Goal: Communication & Community: Answer question/provide support

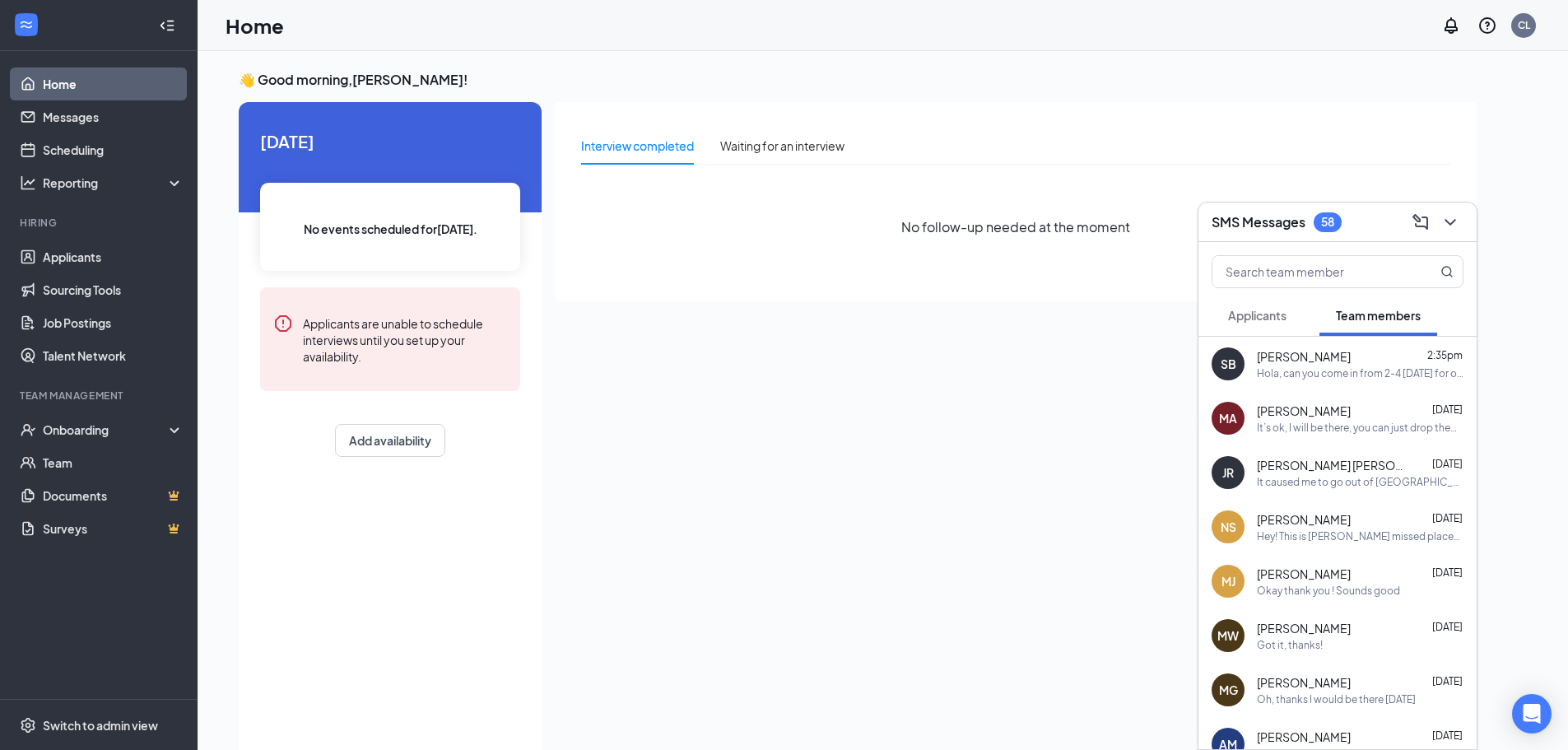
click at [1292, 377] on div "Hola, can you come in from 2-4 [DATE] for orientation?" at bounding box center [1360, 373] width 206 height 14
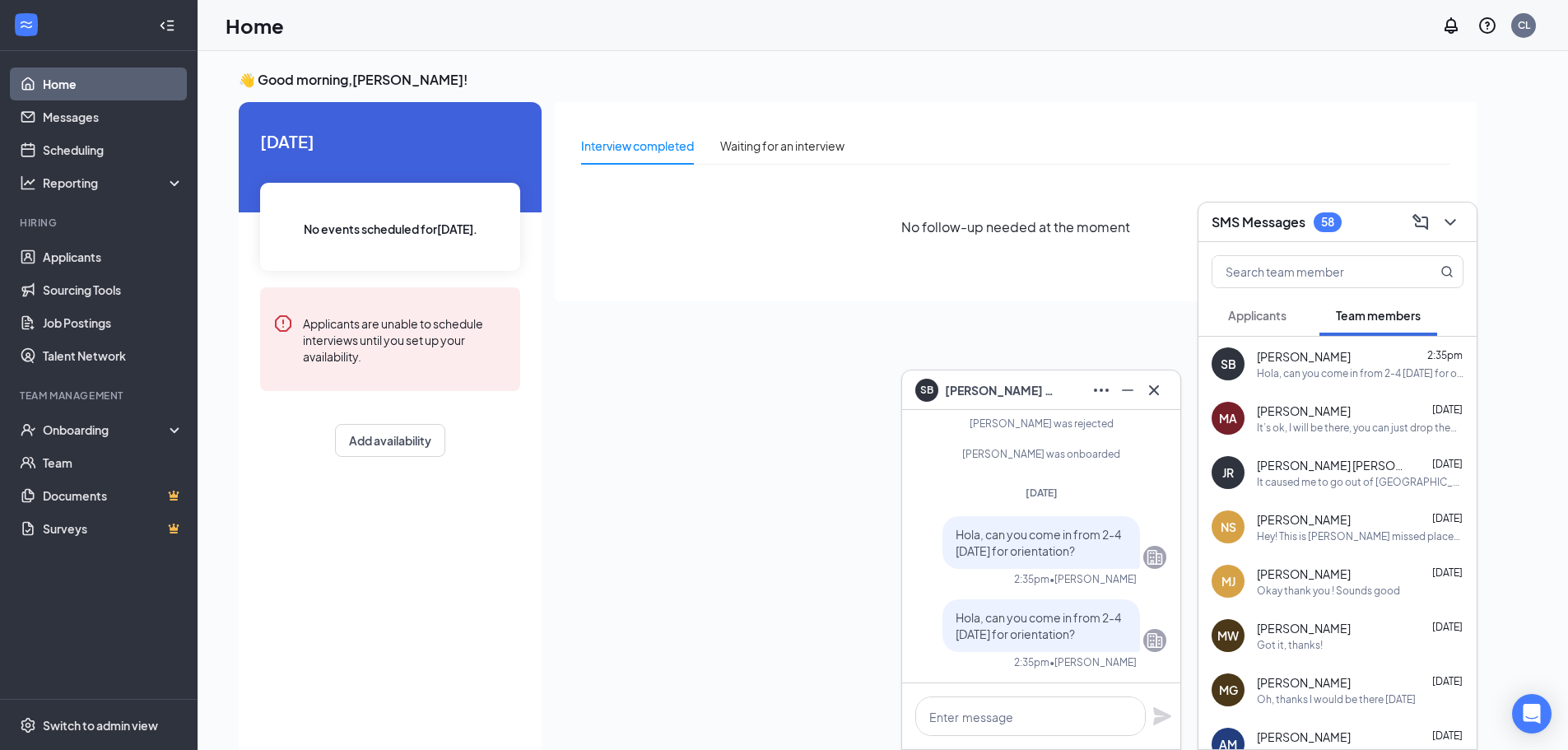
click at [1248, 308] on span "Applicants" at bounding box center [1257, 315] width 58 height 15
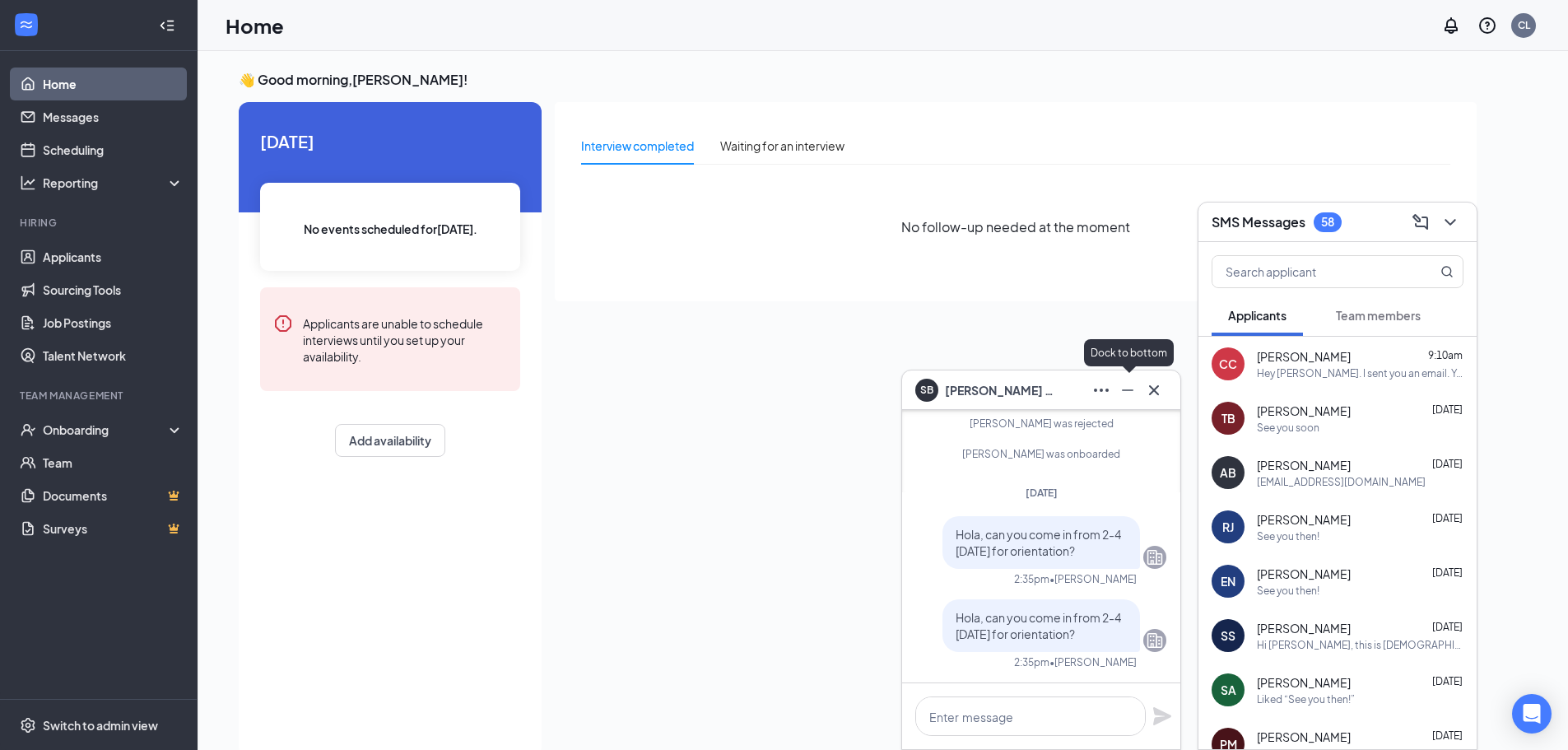
click at [1147, 387] on icon "Cross" at bounding box center [1154, 390] width 20 height 20
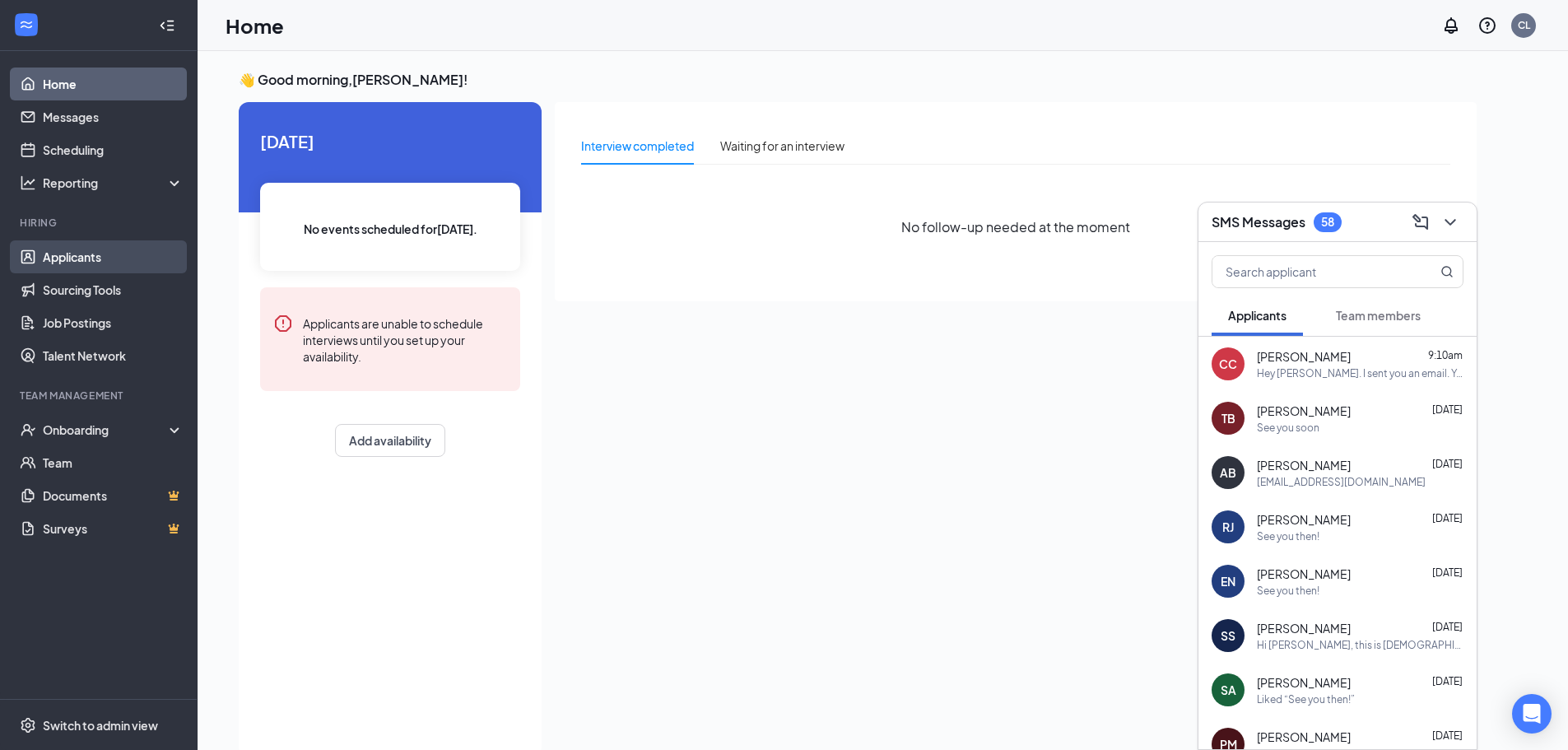
click at [118, 261] on link "Applicants" at bounding box center [113, 256] width 141 height 33
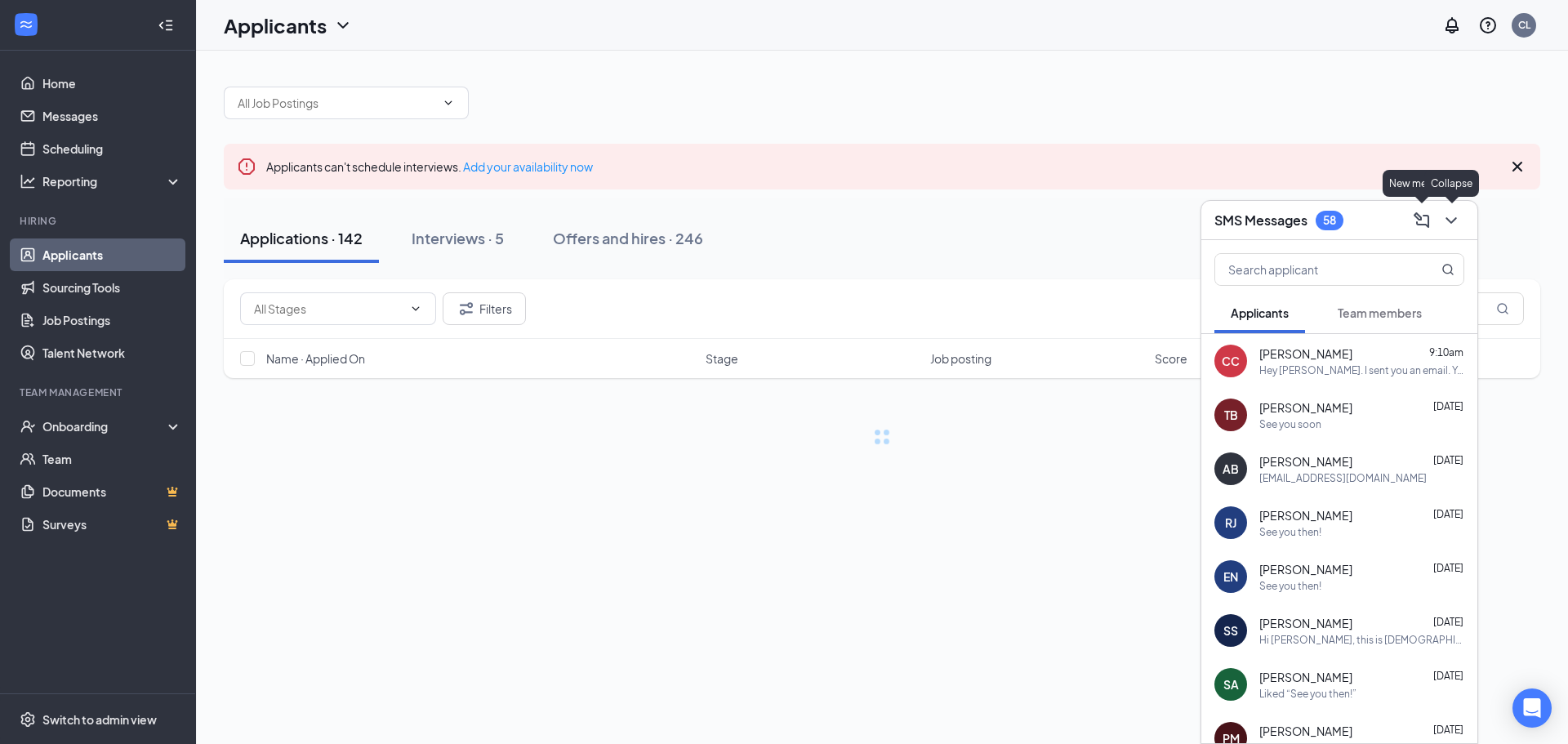
click at [1446, 225] on icon "ChevronDown" at bounding box center [1451, 220] width 20 height 20
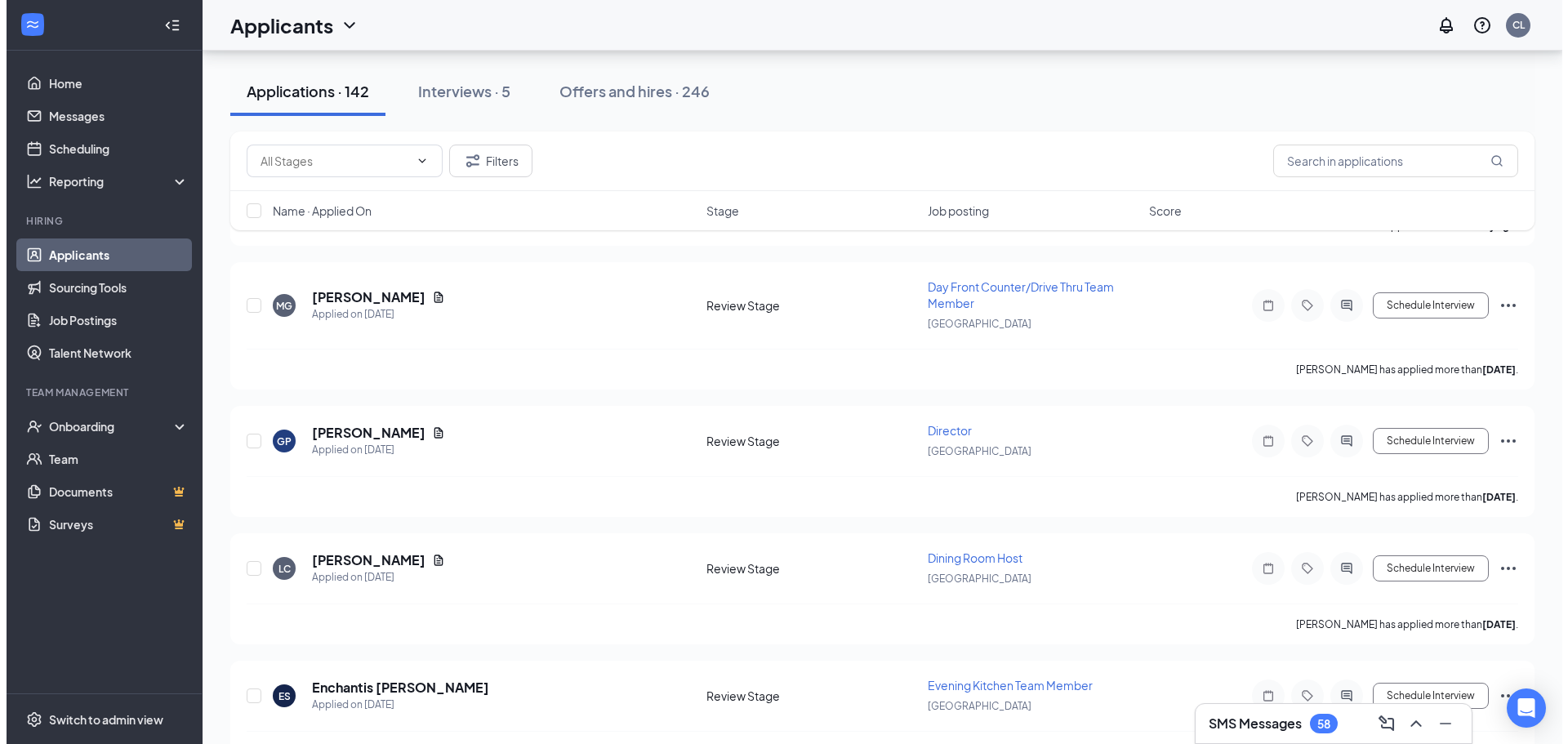
scroll to position [1631, 0]
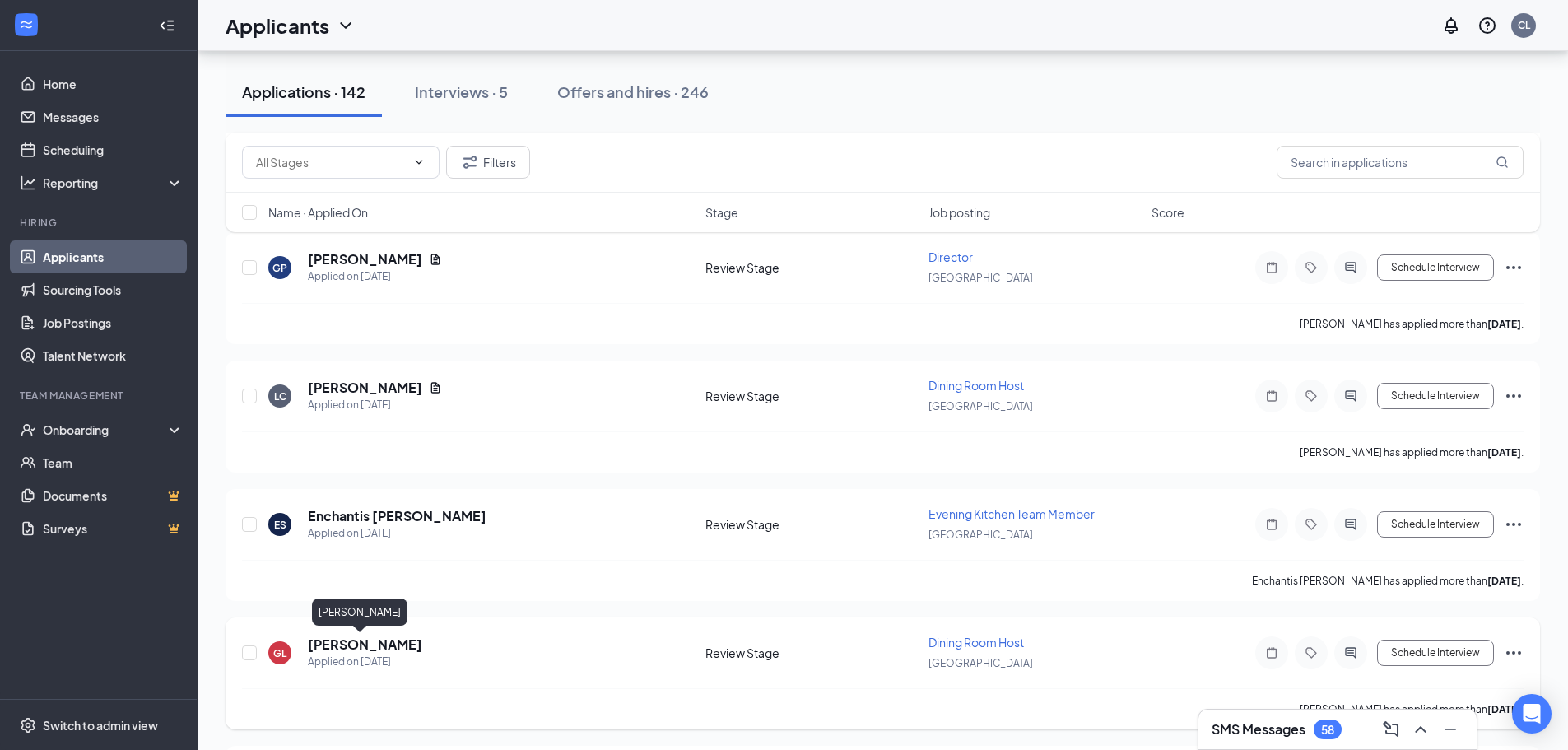
click at [324, 638] on h5 "giselle lainez" at bounding box center [365, 644] width 114 height 18
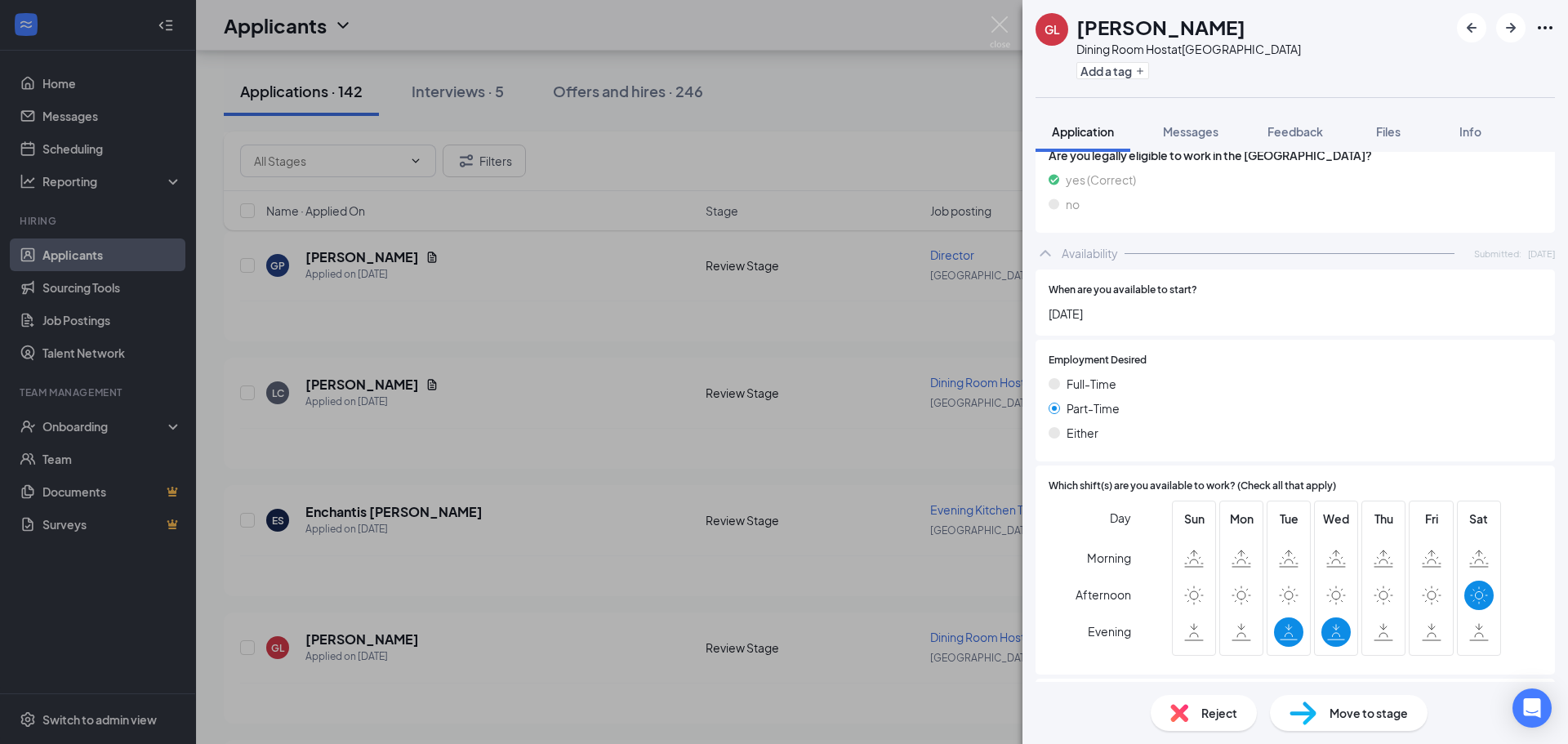
scroll to position [715, 0]
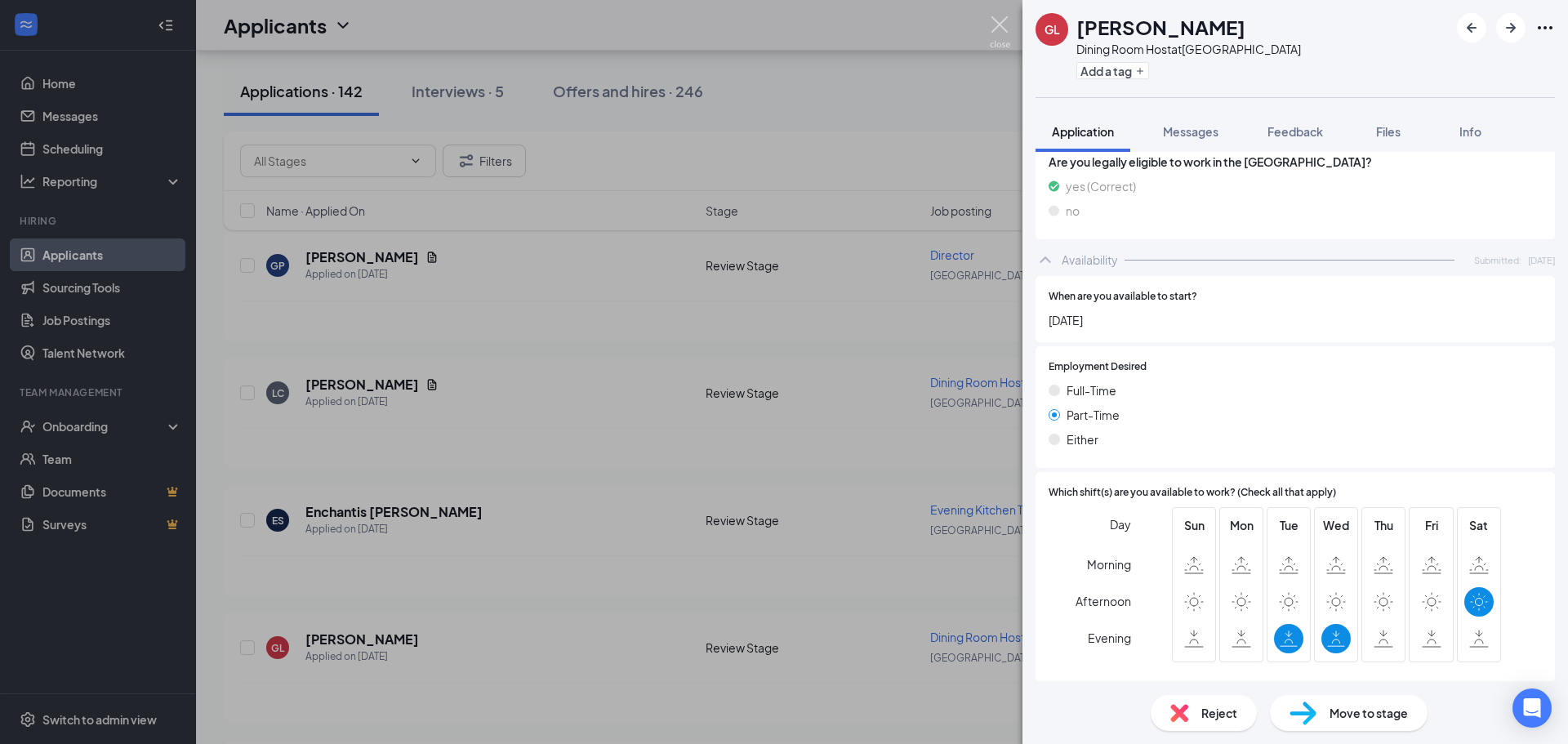
click at [992, 21] on img at bounding box center [1000, 33] width 20 height 32
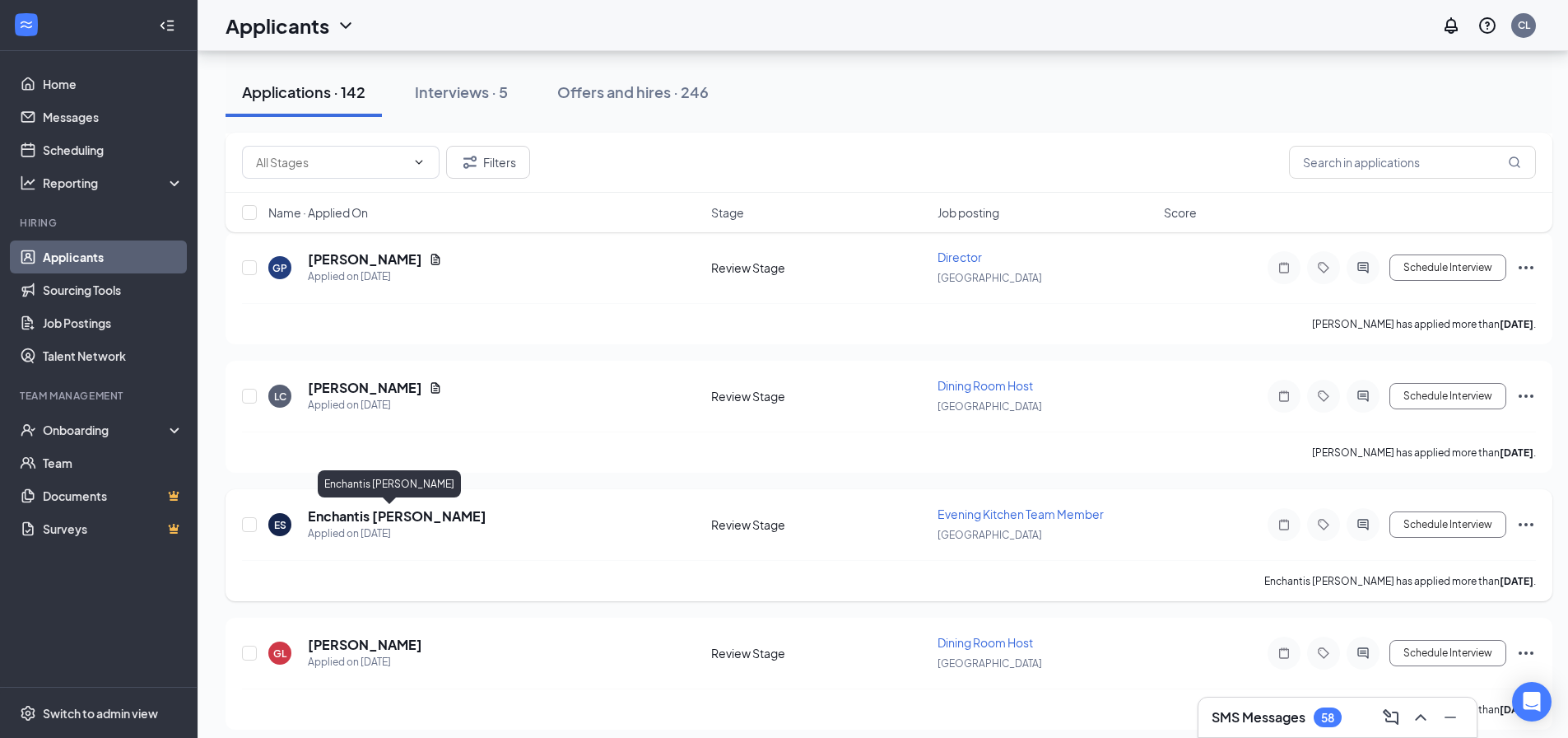
click at [382, 509] on h5 "Enchantis [PERSON_NAME]" at bounding box center [396, 516] width 179 height 18
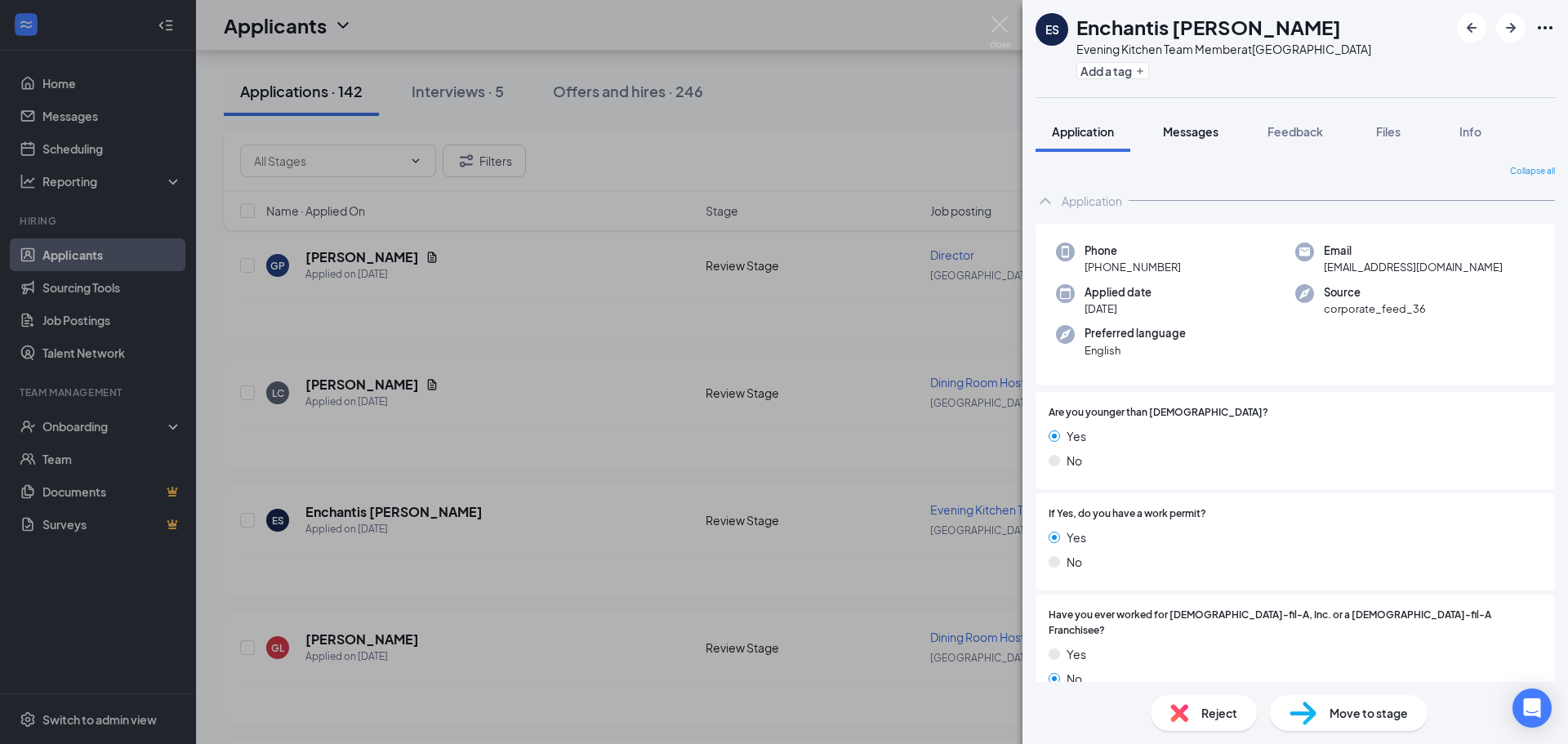
click at [1171, 117] on button "Messages" at bounding box center [1190, 131] width 88 height 41
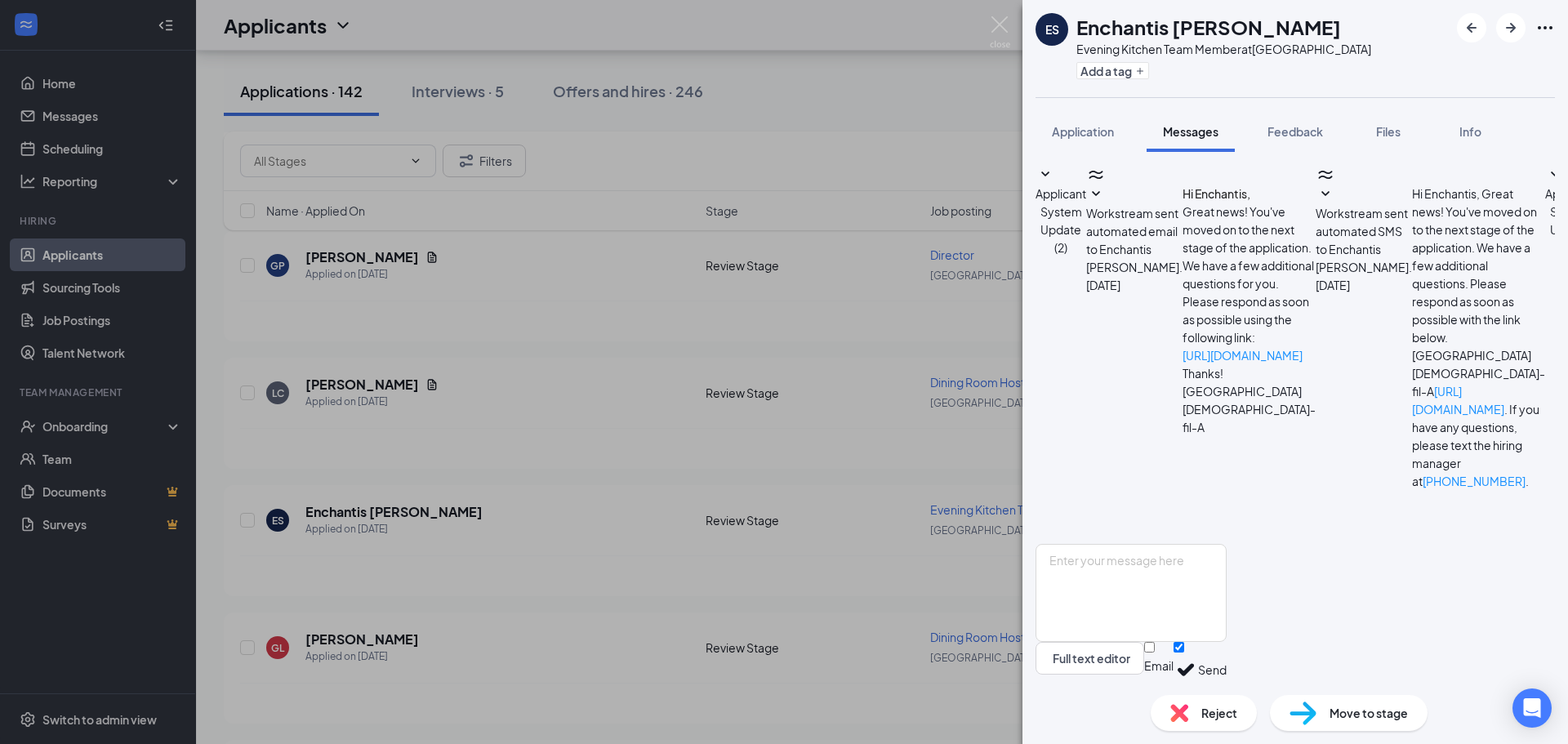
scroll to position [52, 0]
click at [1191, 544] on textarea at bounding box center [1132, 592] width 192 height 98
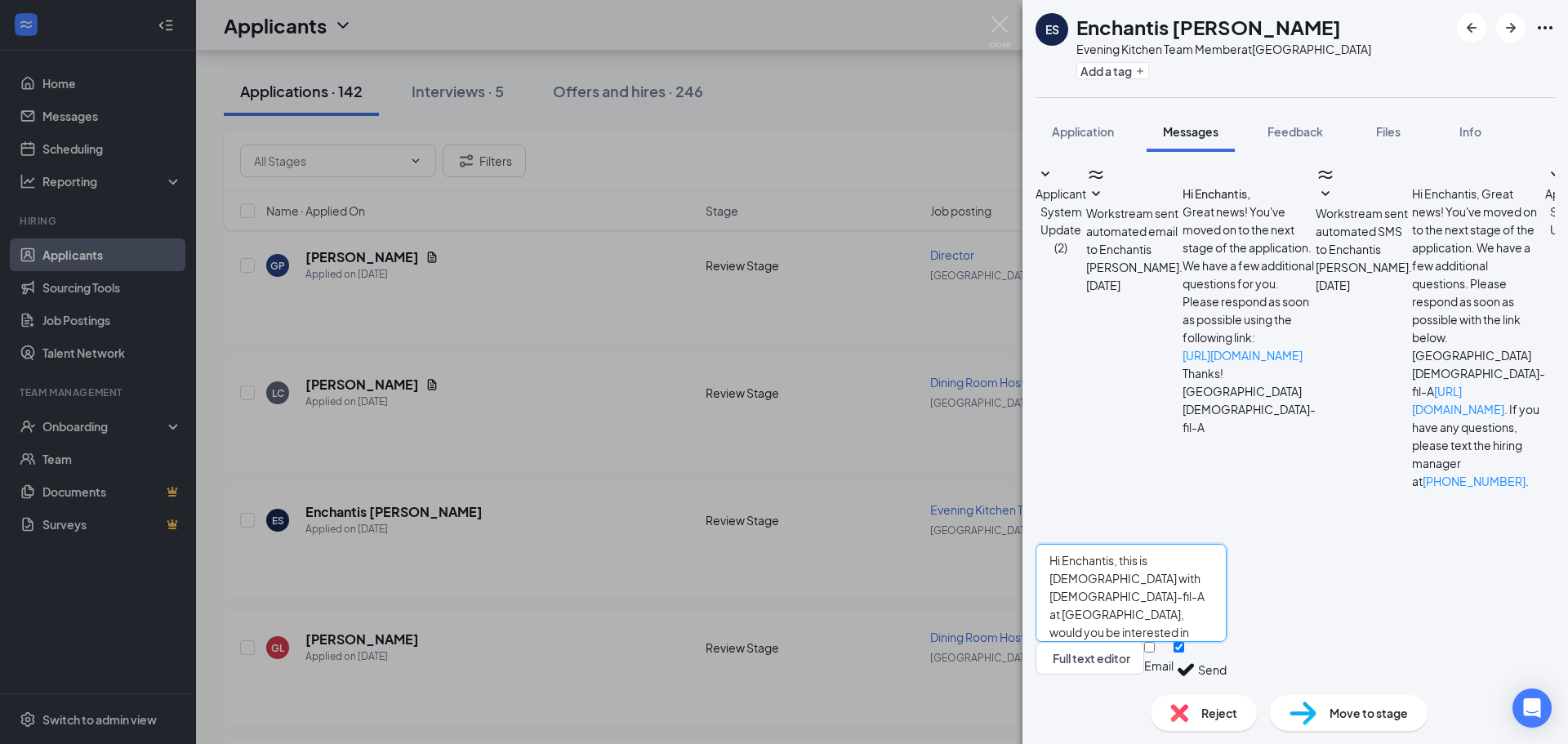
type textarea "Hi Enchantis, this is [DEMOGRAPHIC_DATA] with [DEMOGRAPHIC_DATA]-fil-A at [GEOG…"
click at [1227, 658] on button "Send" at bounding box center [1212, 670] width 29 height 57
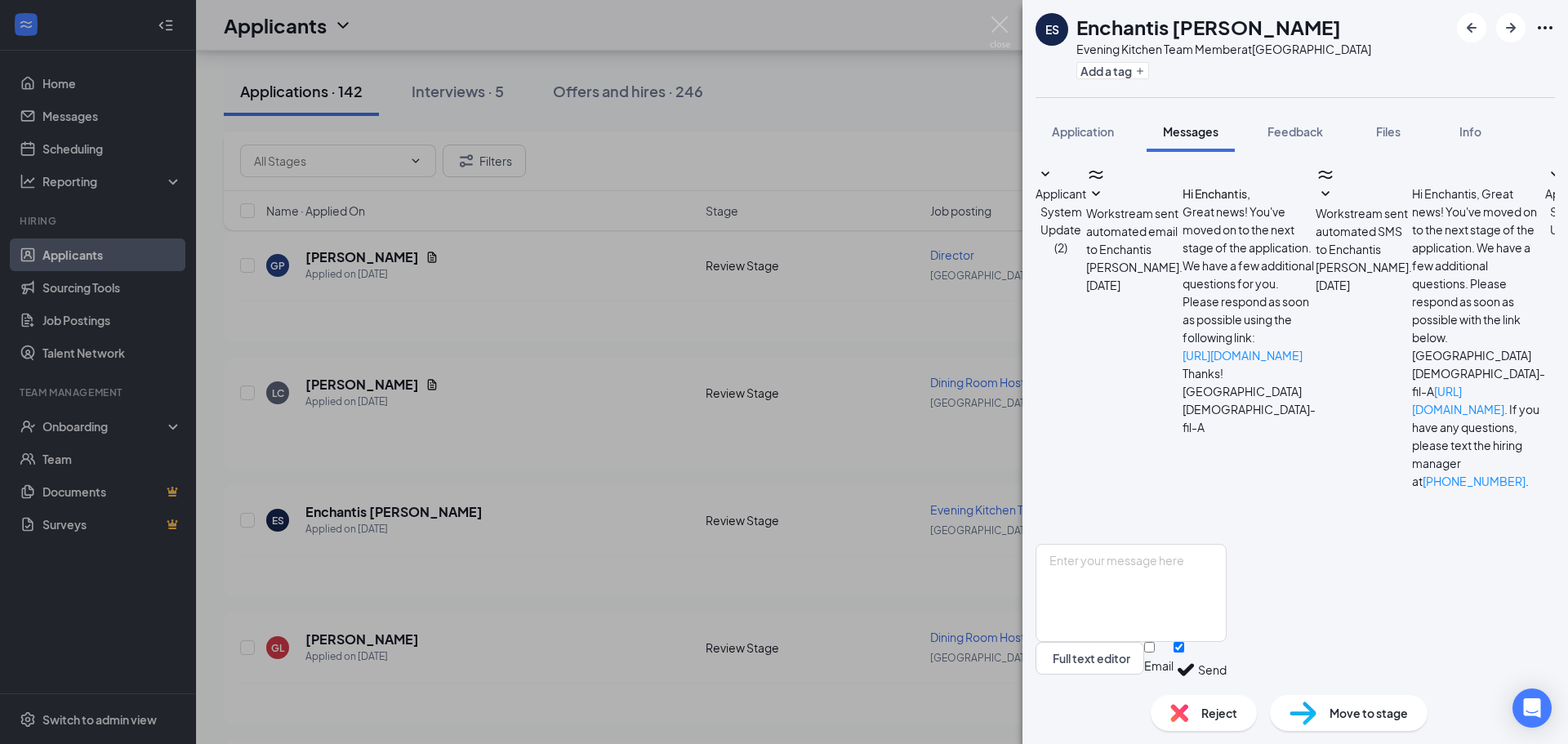
scroll to position [0, 0]
click at [1087, 134] on span "Application" at bounding box center [1083, 131] width 62 height 15
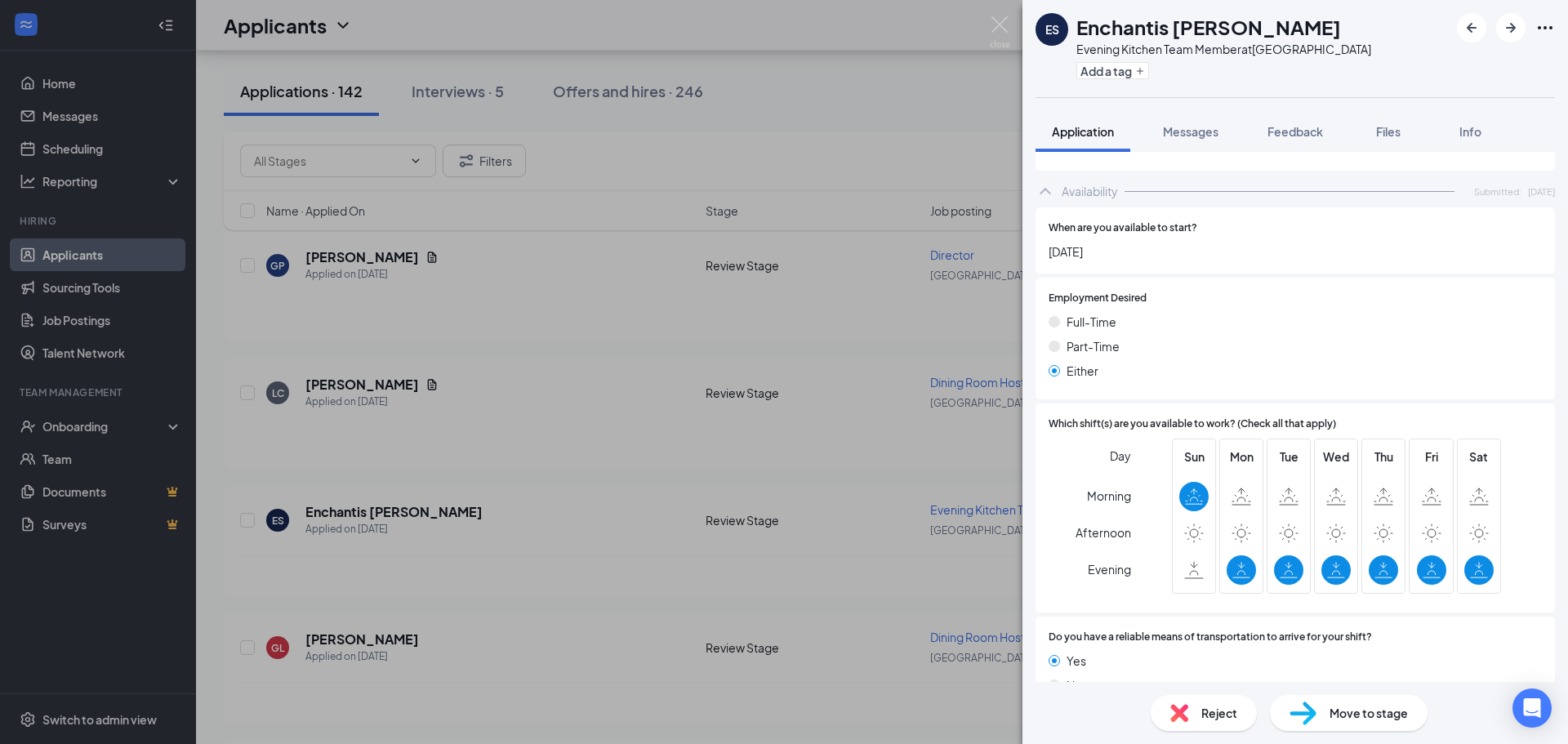
scroll to position [906, 0]
click at [1008, 29] on img at bounding box center [1000, 33] width 20 height 32
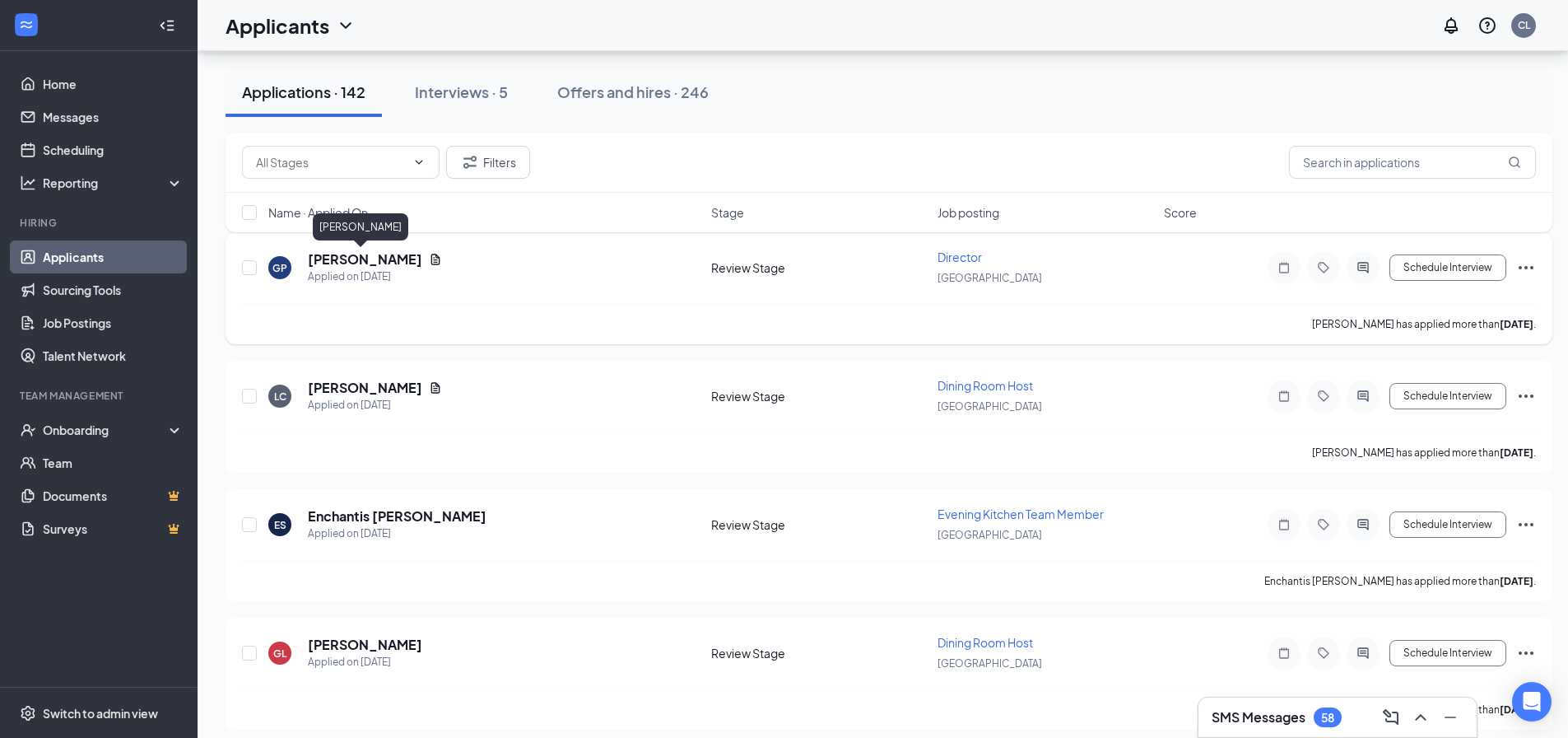
click at [366, 261] on h5 "Giana Patrick" at bounding box center [365, 259] width 114 height 18
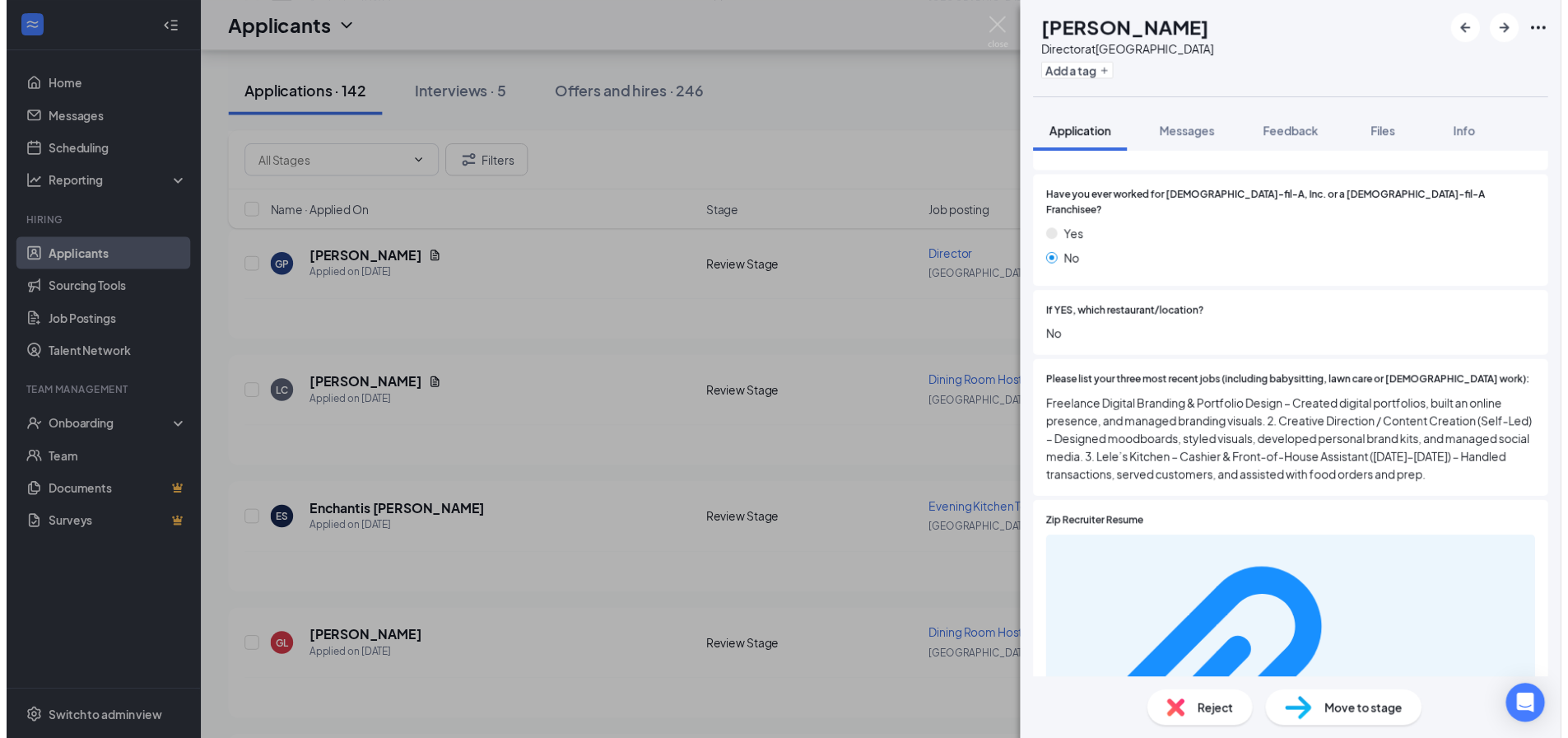
scroll to position [443, 0]
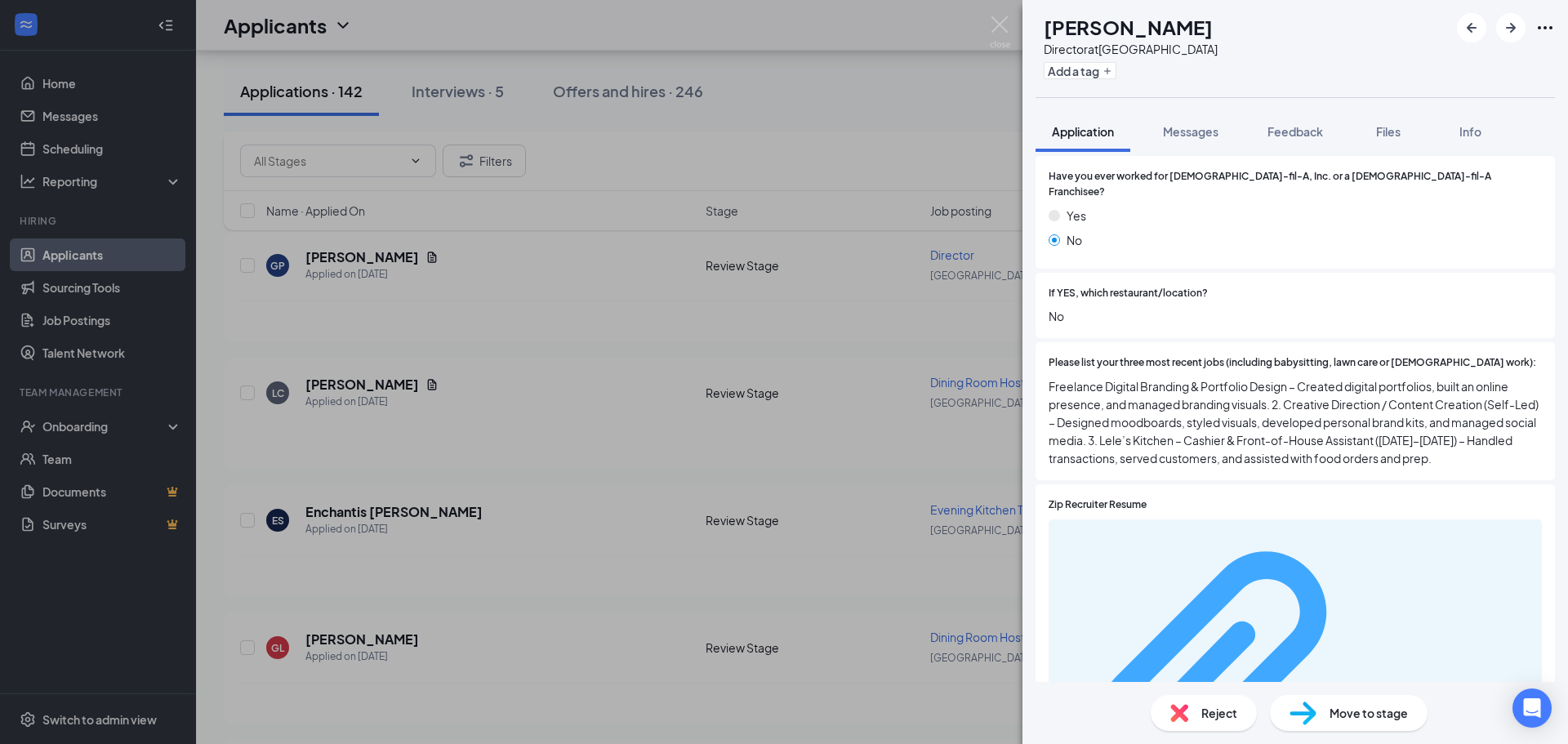
click at [1203, 527] on div "ea82b5f31888dc696504bbcec6fa1fd6.pdf" at bounding box center [1295, 687] width 473 height 322
click at [995, 33] on img at bounding box center [1000, 33] width 20 height 32
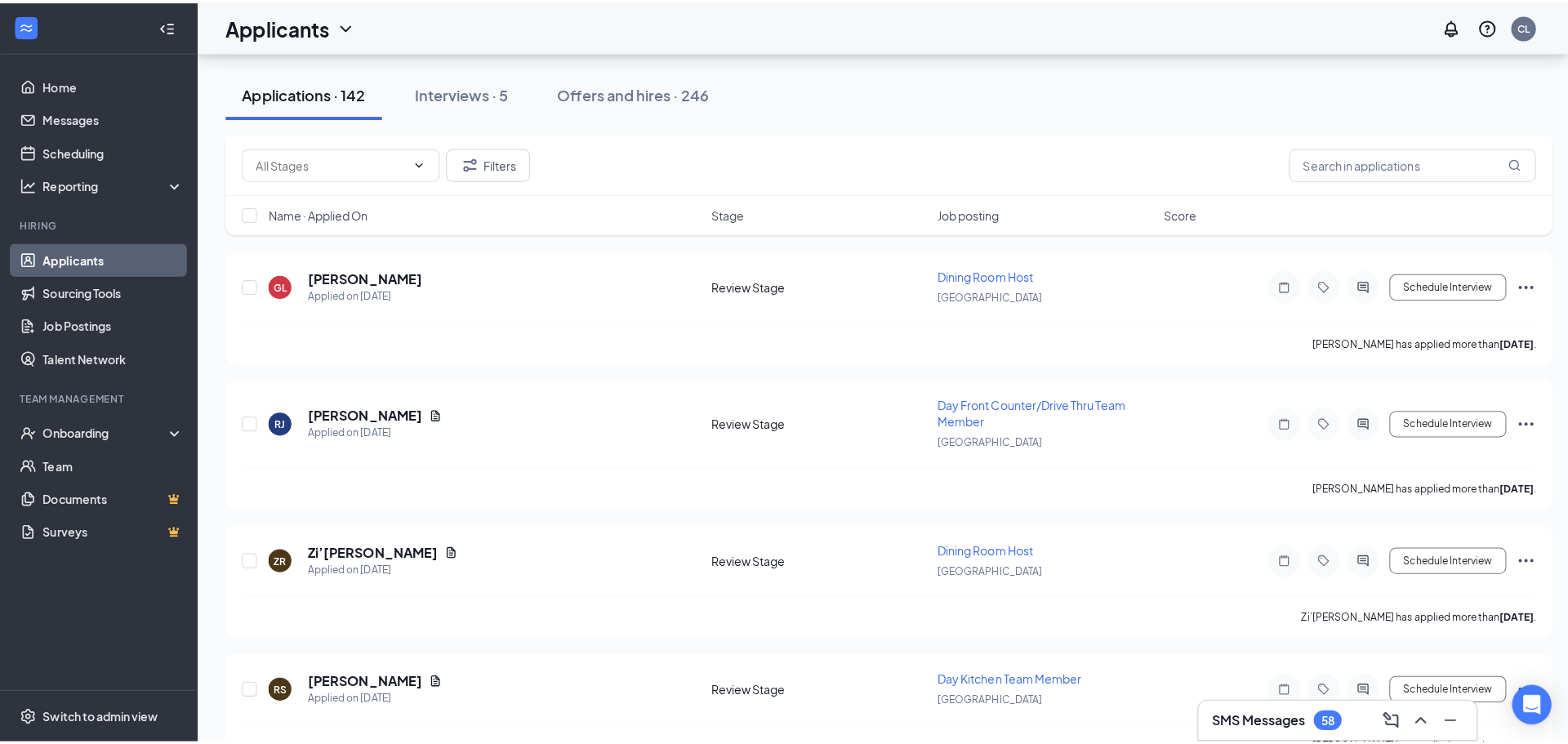
scroll to position [2023, 0]
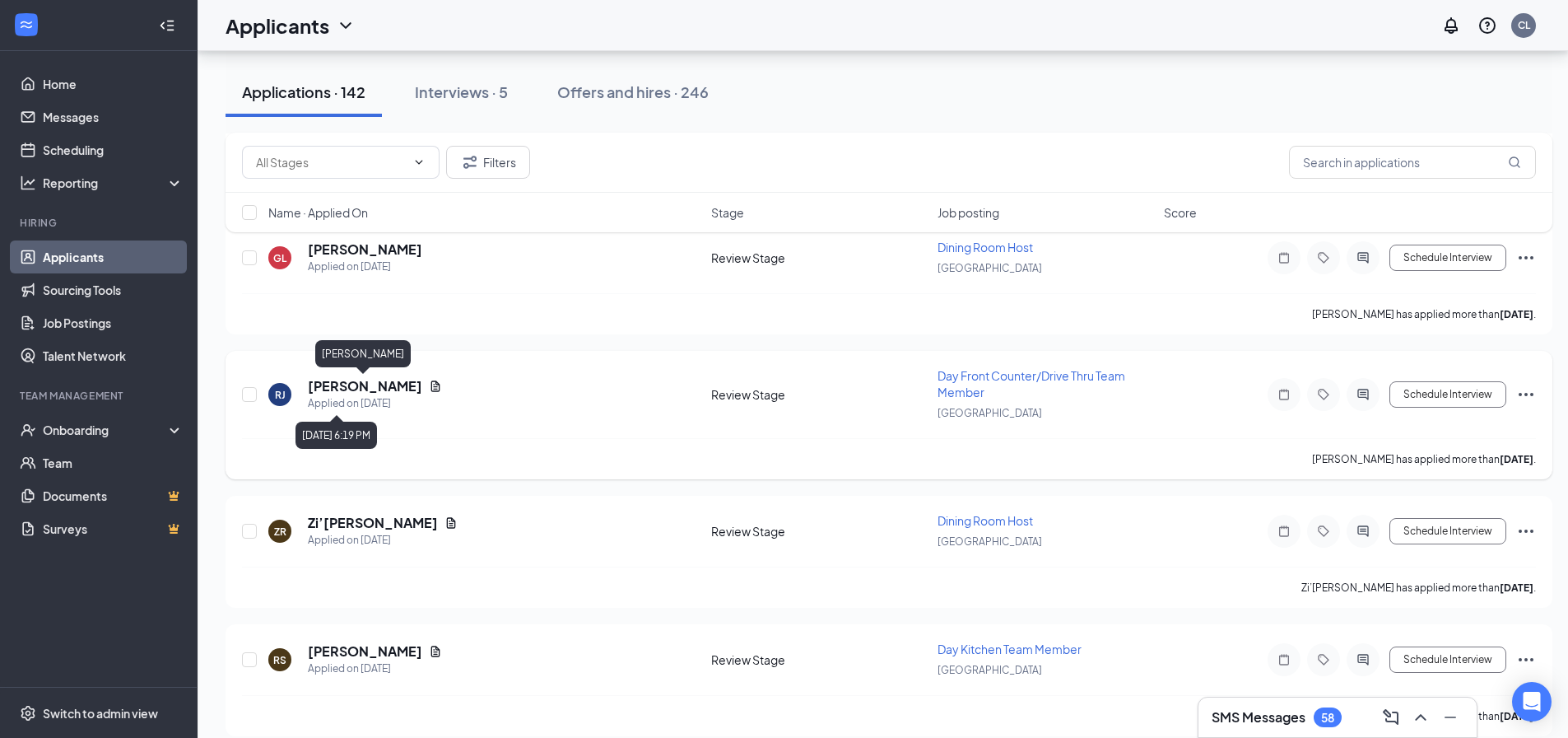
click at [395, 388] on h5 "[PERSON_NAME]" at bounding box center [365, 385] width 114 height 18
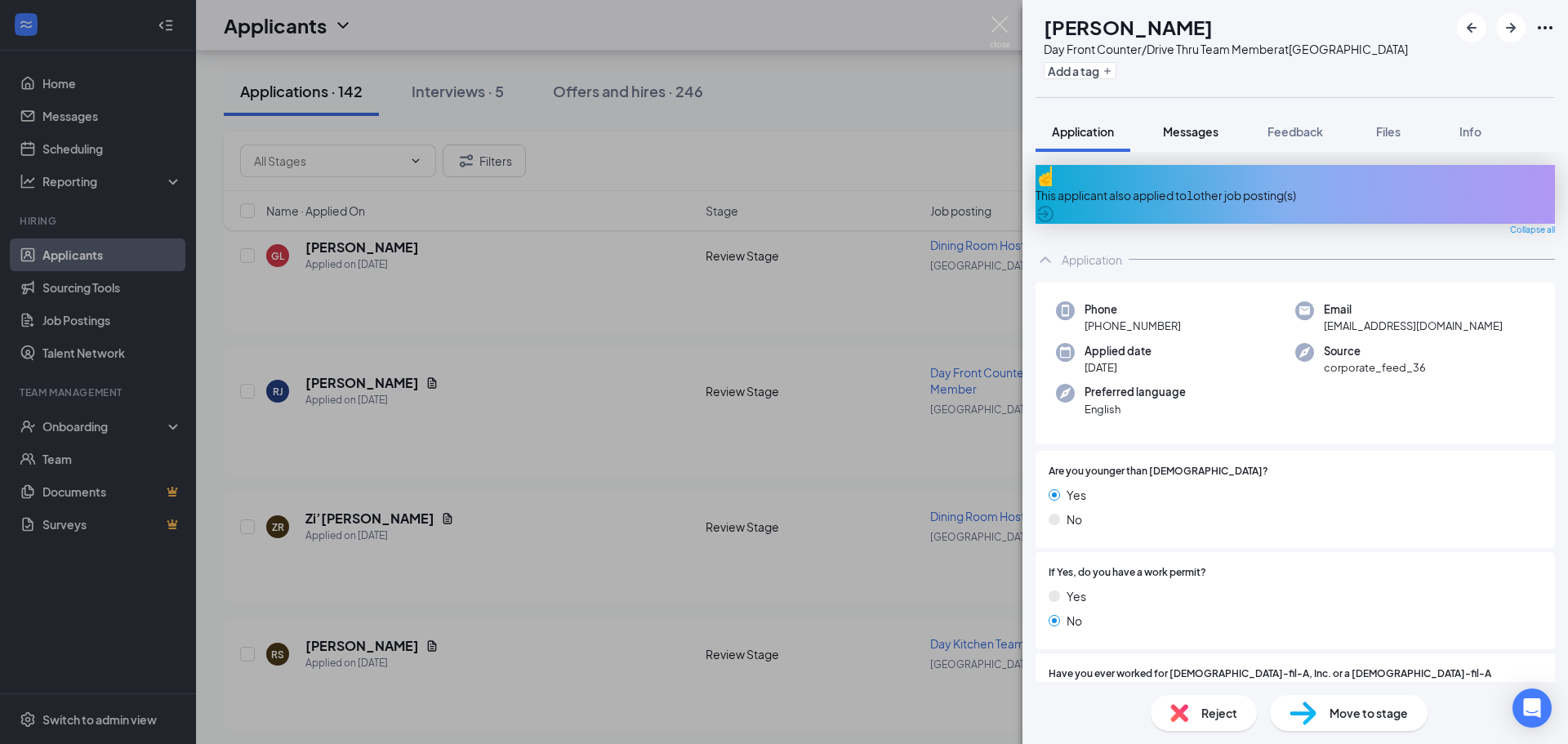
click at [1170, 116] on button "Messages" at bounding box center [1190, 131] width 88 height 41
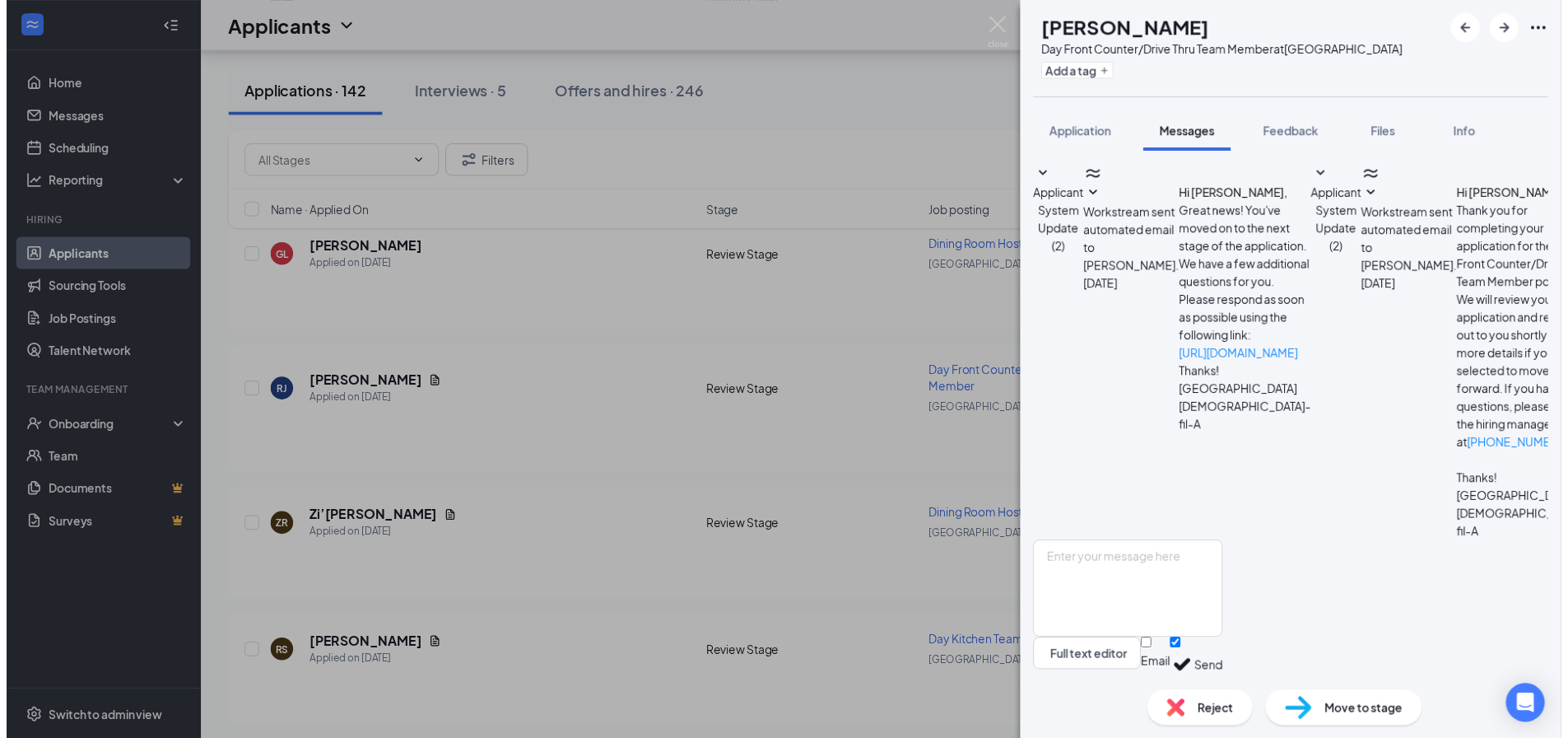
scroll to position [78, 0]
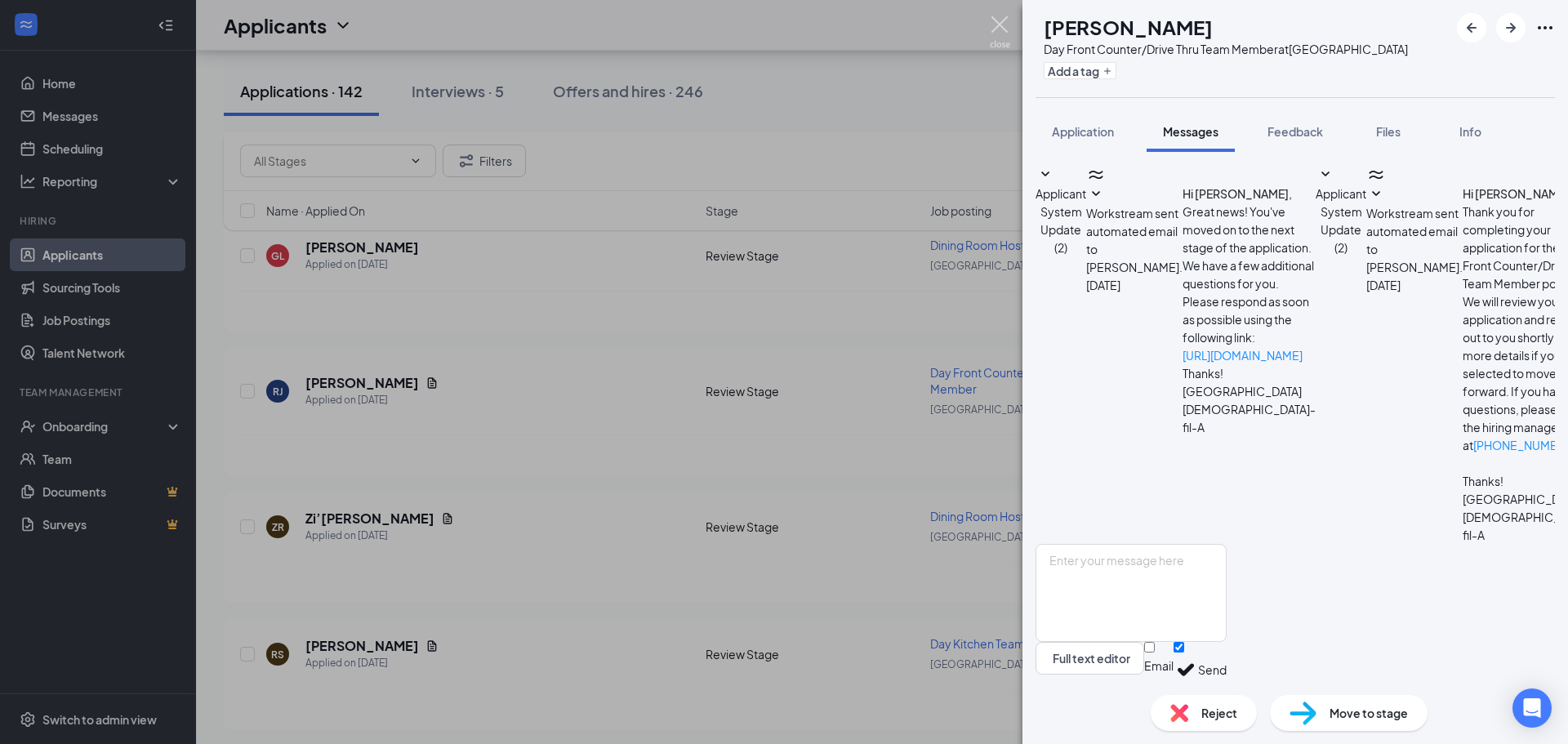
click at [994, 30] on img at bounding box center [1000, 33] width 20 height 32
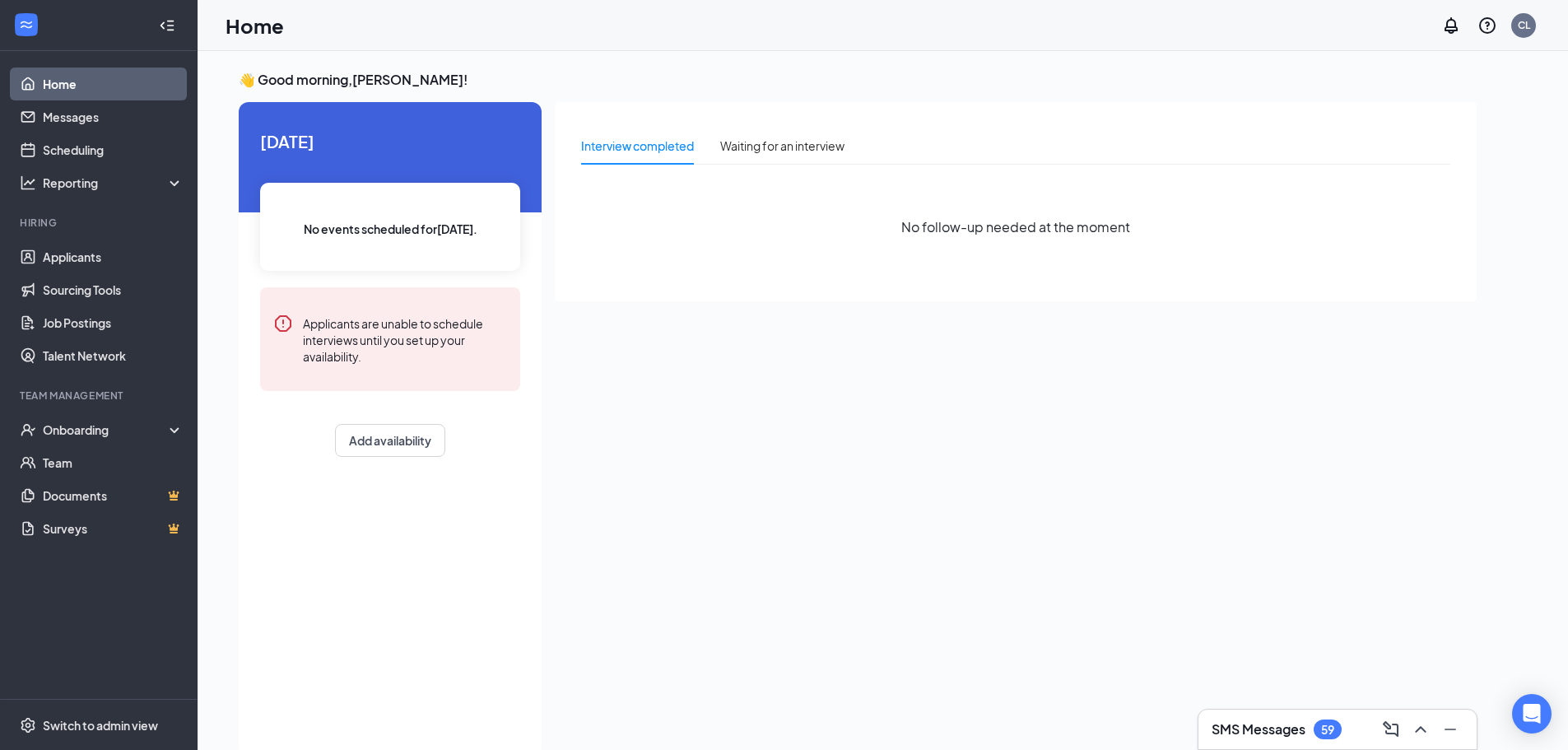
click at [1277, 738] on h3 "SMS Messages" at bounding box center [1259, 728] width 94 height 18
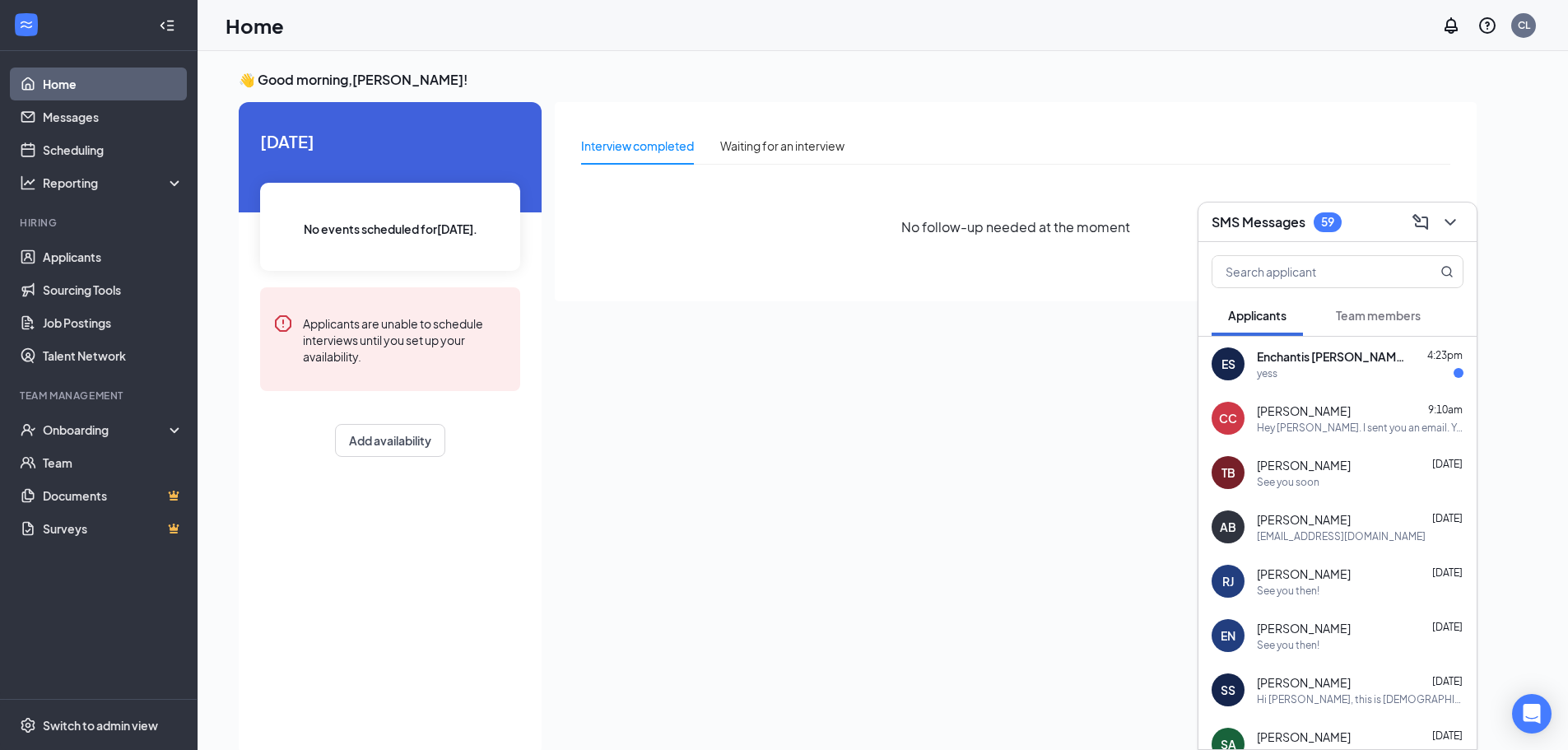
click at [1373, 353] on div "Enchantis [PERSON_NAME] 4:23pm" at bounding box center [1360, 357] width 206 height 17
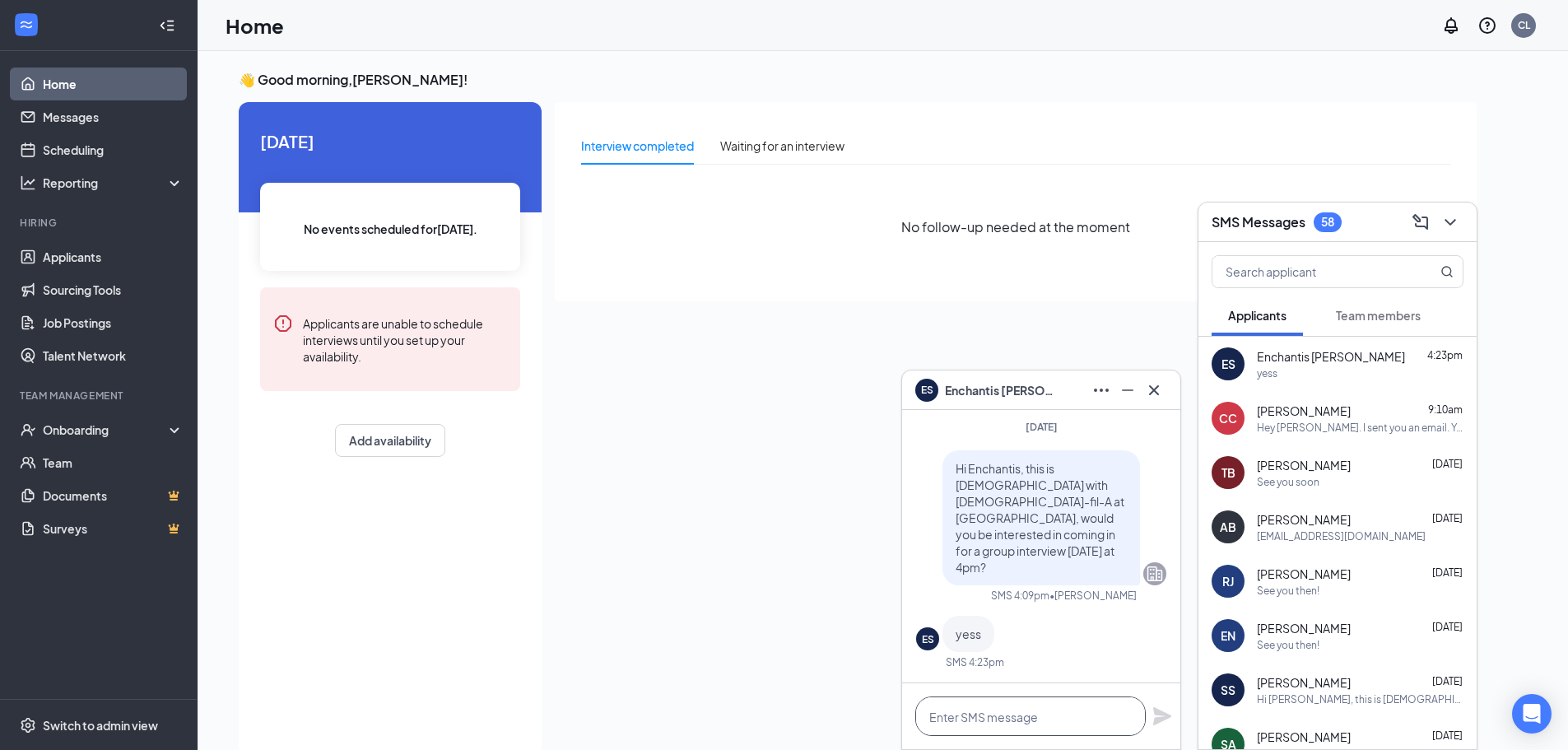
click at [1065, 716] on textarea at bounding box center [1031, 716] width 231 height 39
type textarea "See you [DATE]!"
click at [1157, 715] on icon "Plane" at bounding box center [1162, 716] width 20 height 20
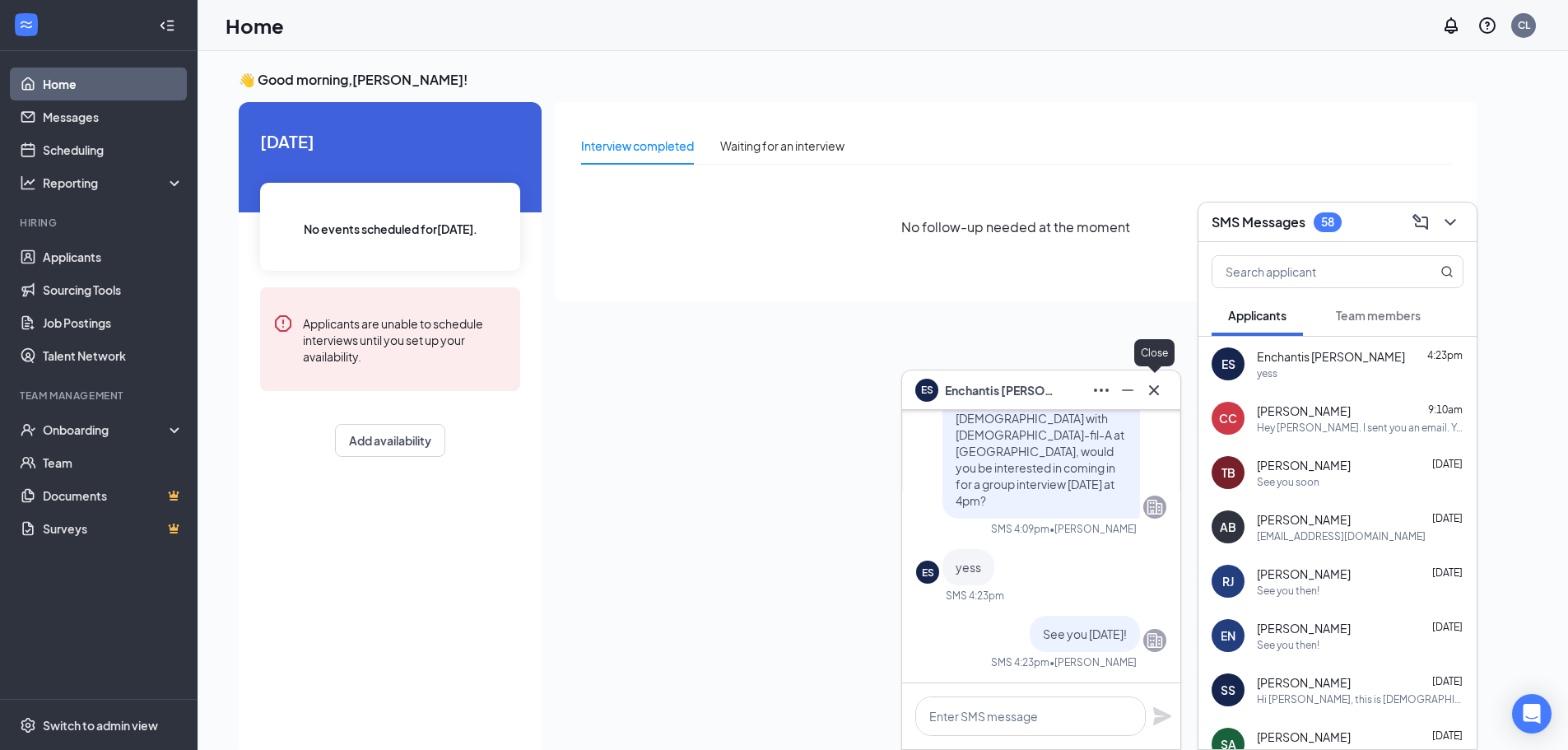
click at [1156, 387] on icon "Cross" at bounding box center [1154, 390] width 20 height 20
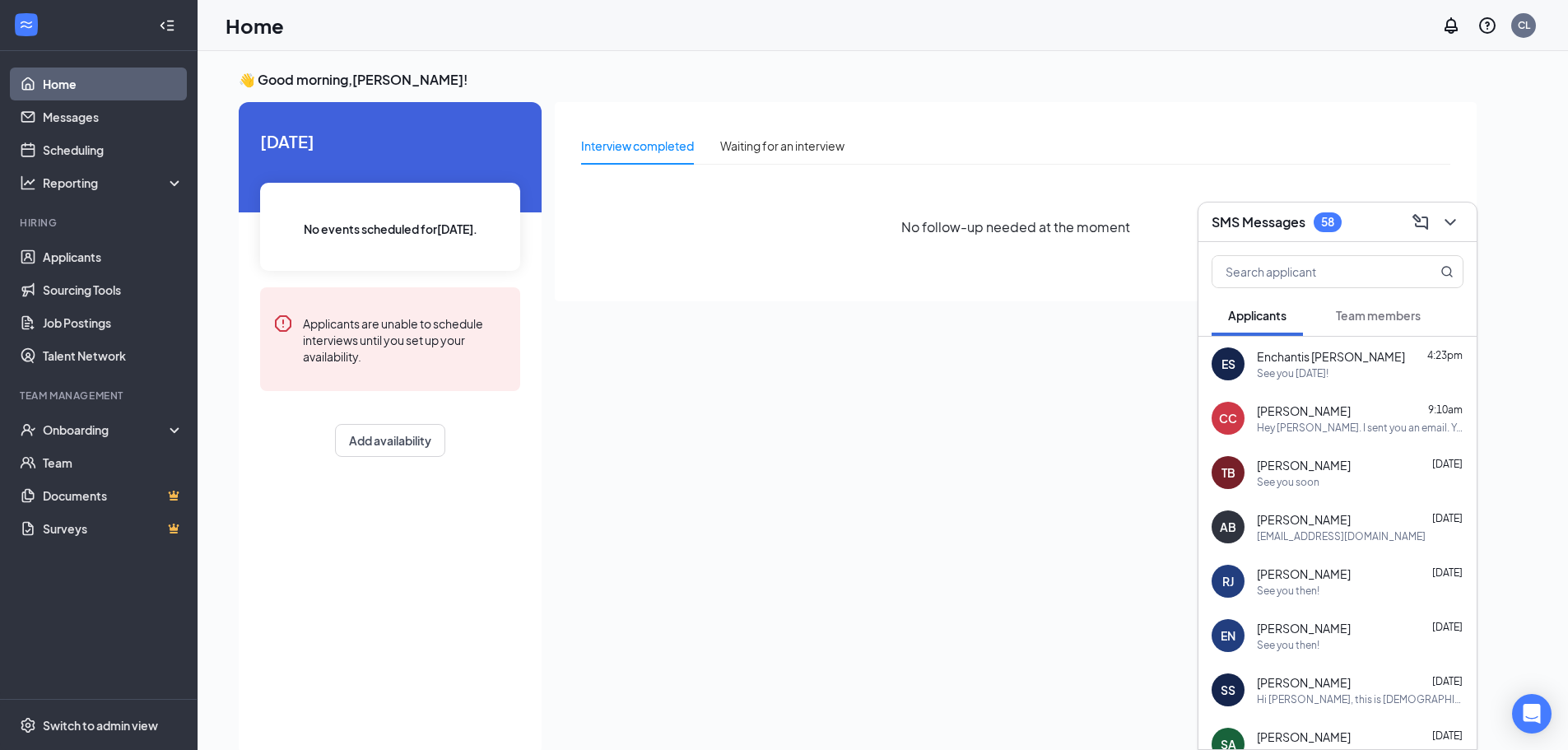
click at [1409, 307] on button "Team members" at bounding box center [1379, 315] width 118 height 41
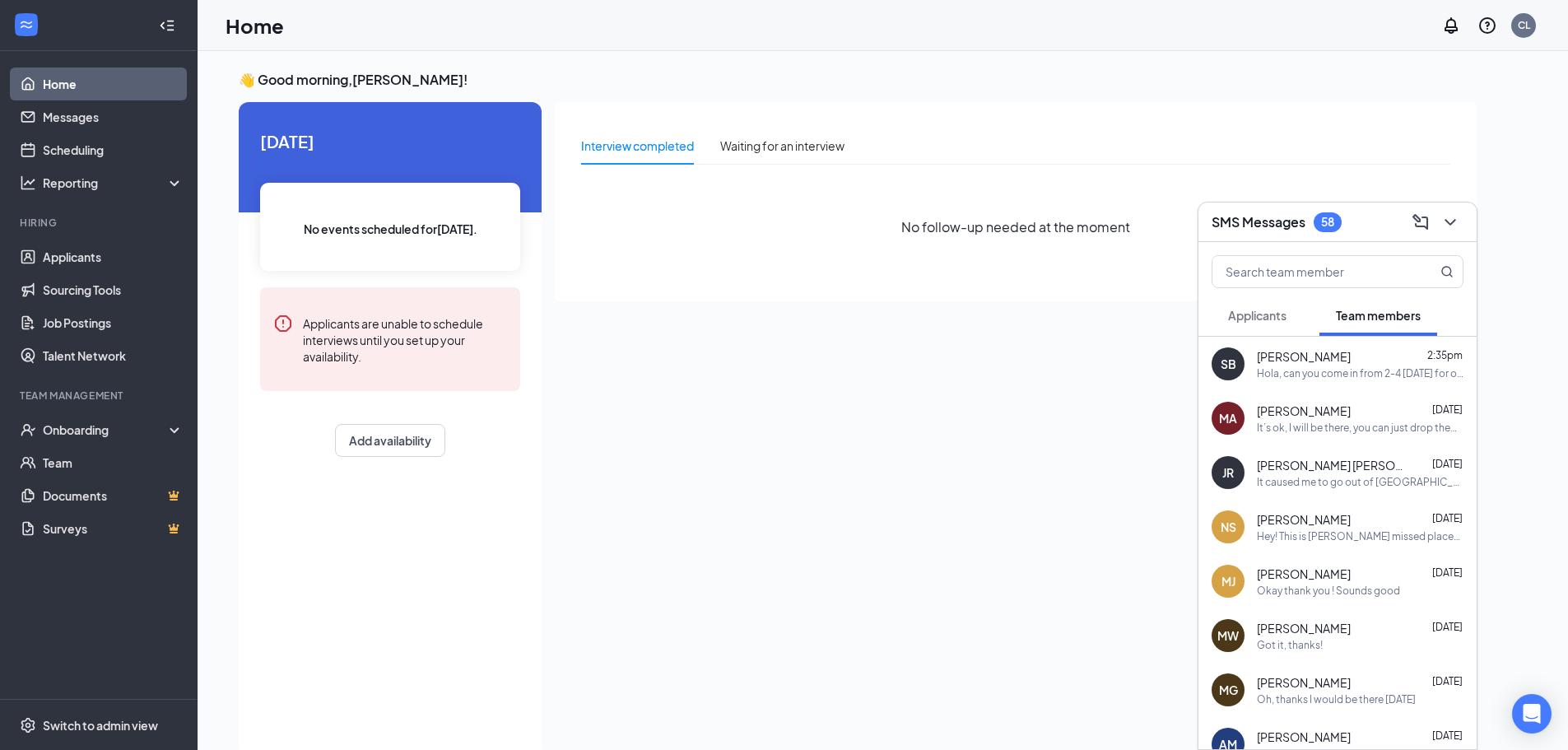
click at [1258, 314] on span "Applicants" at bounding box center [1257, 315] width 58 height 15
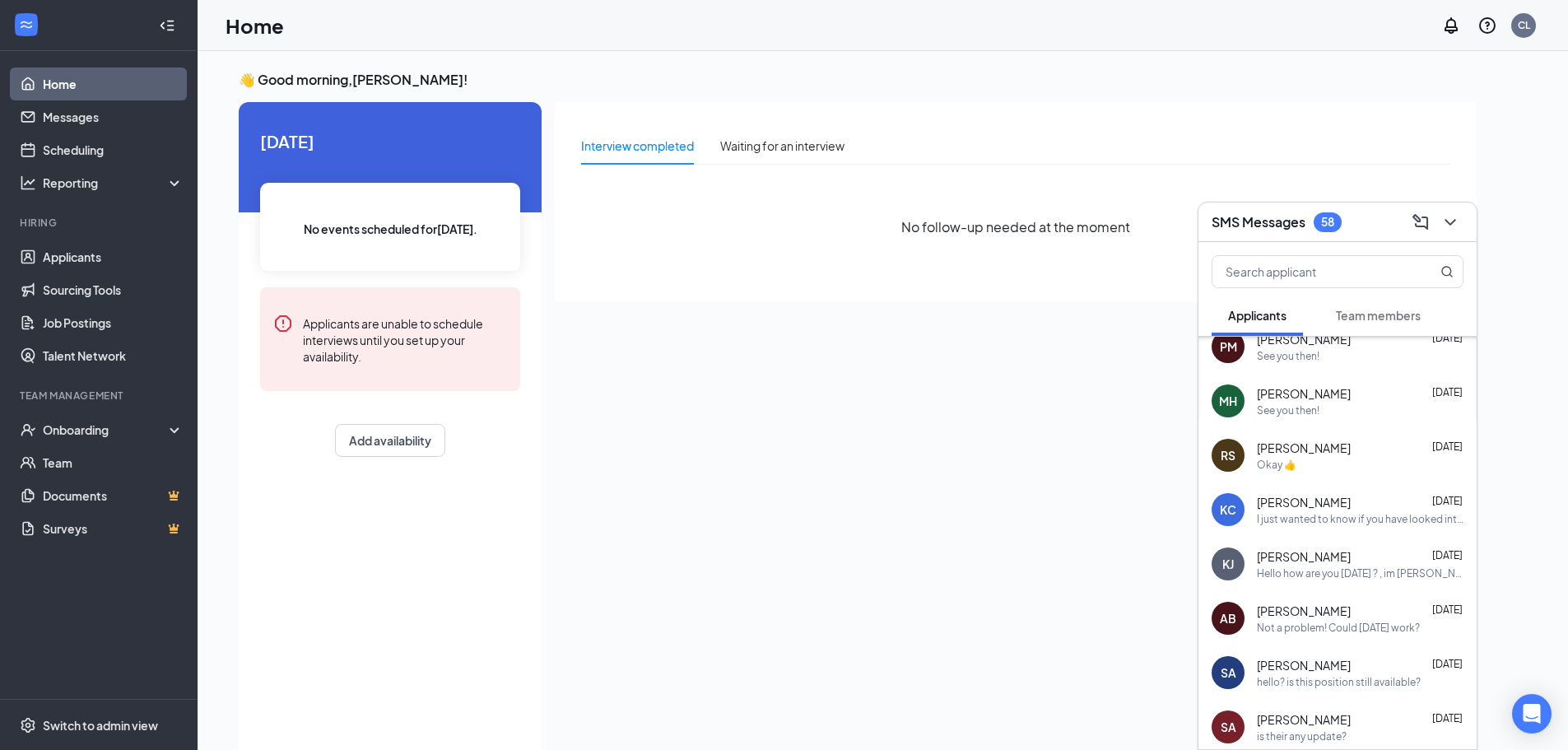
scroll to position [455, 0]
click at [1412, 600] on div "[PERSON_NAME] [DATE]" at bounding box center [1360, 608] width 206 height 17
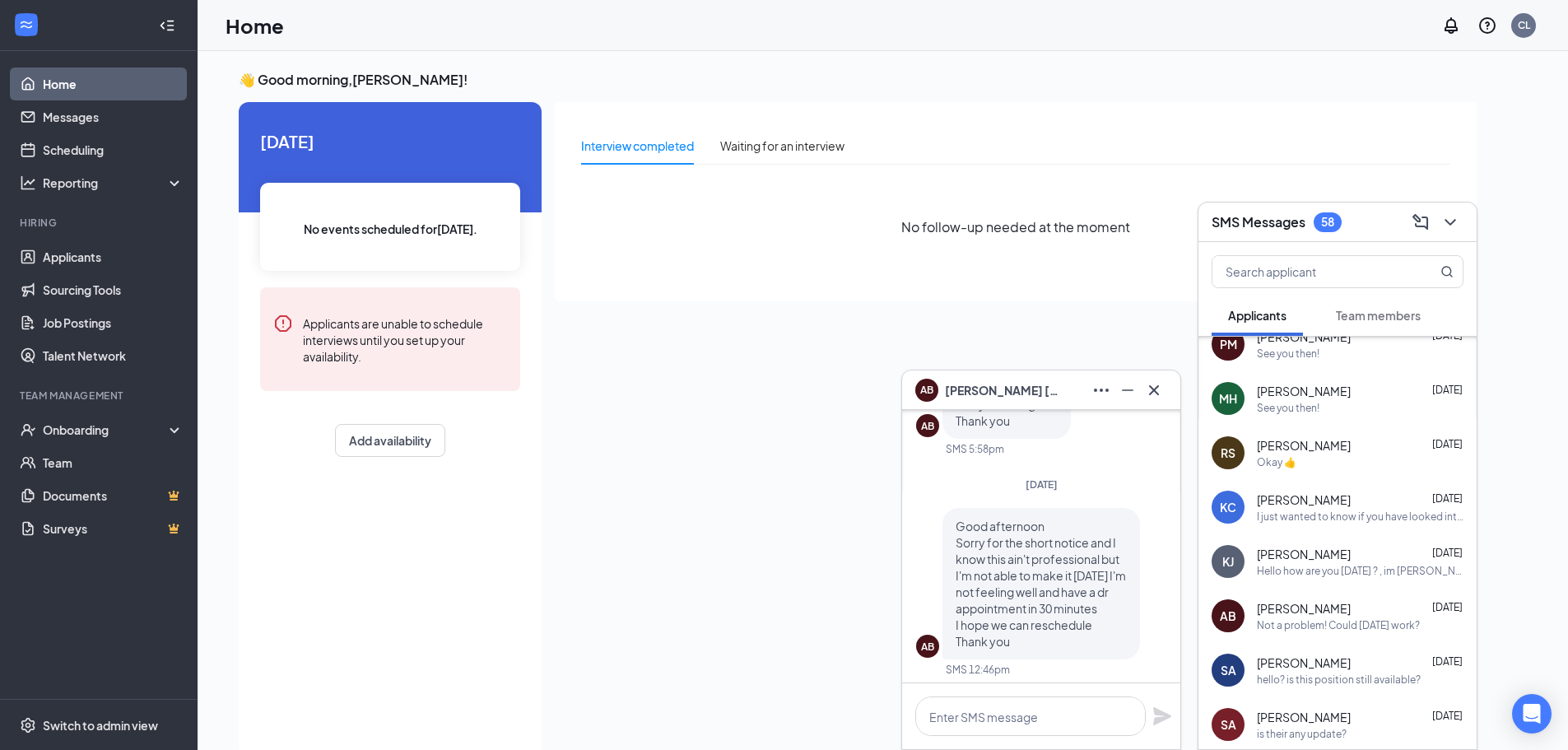
scroll to position [-5, 0]
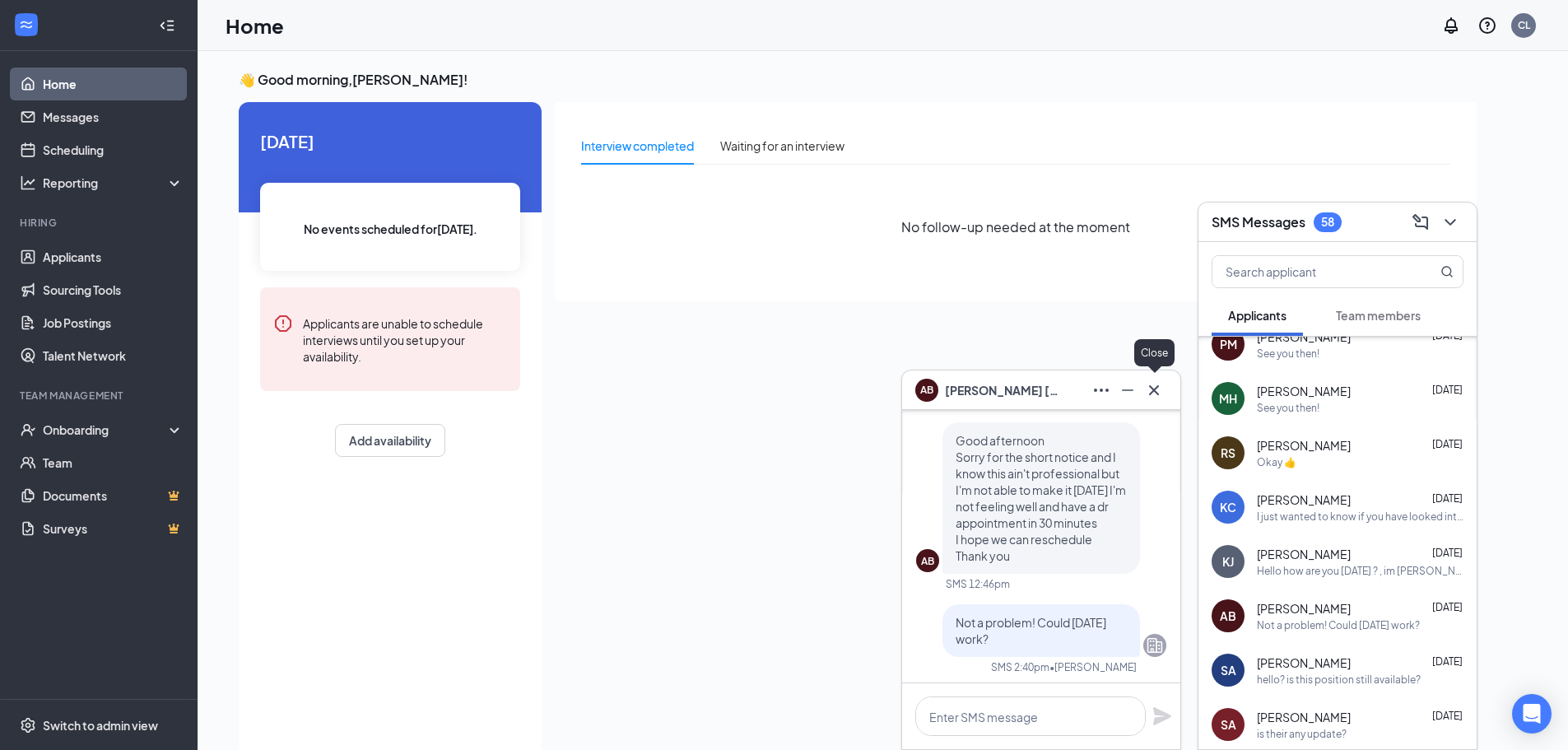
click at [1150, 395] on icon "Cross" at bounding box center [1154, 389] width 10 height 10
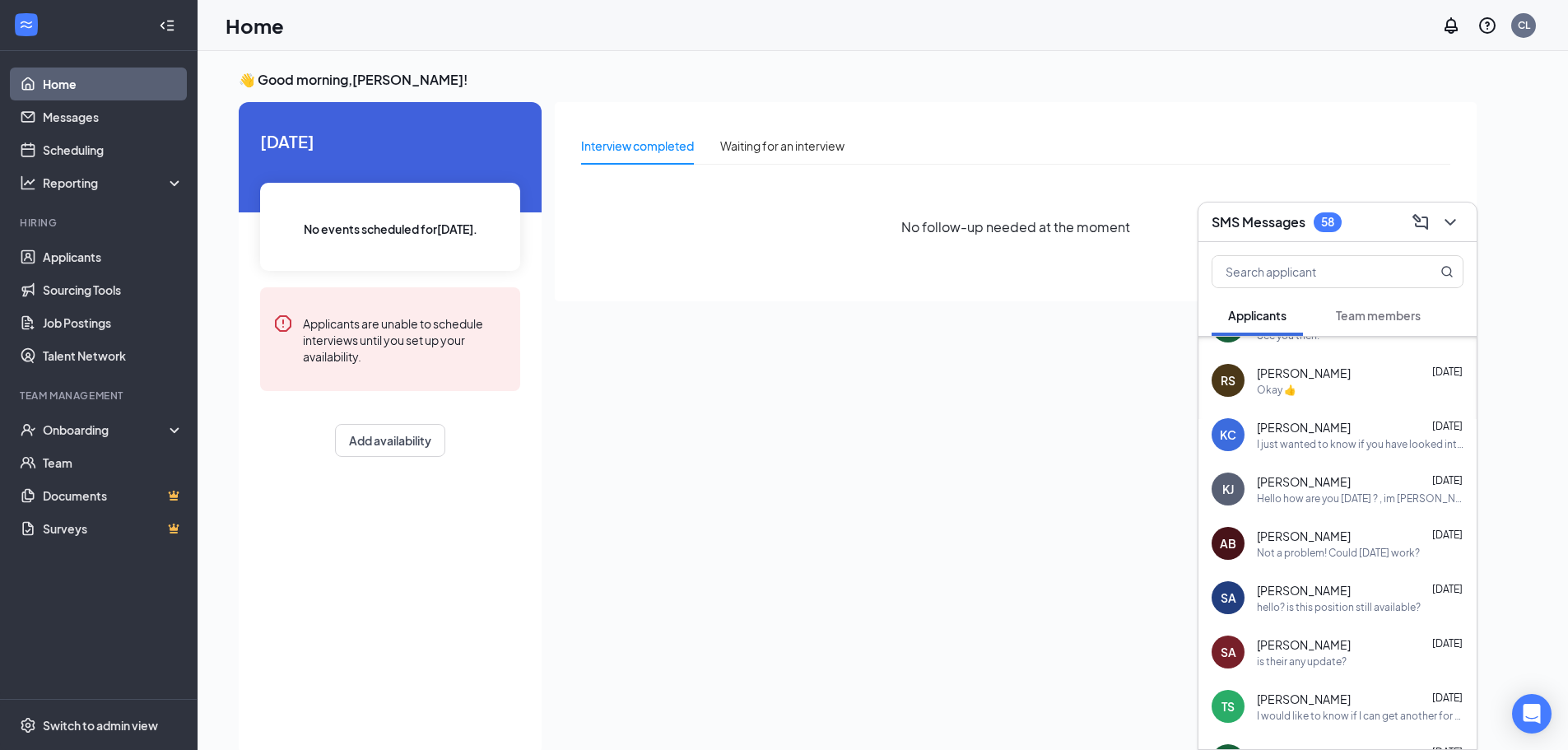
scroll to position [532, 0]
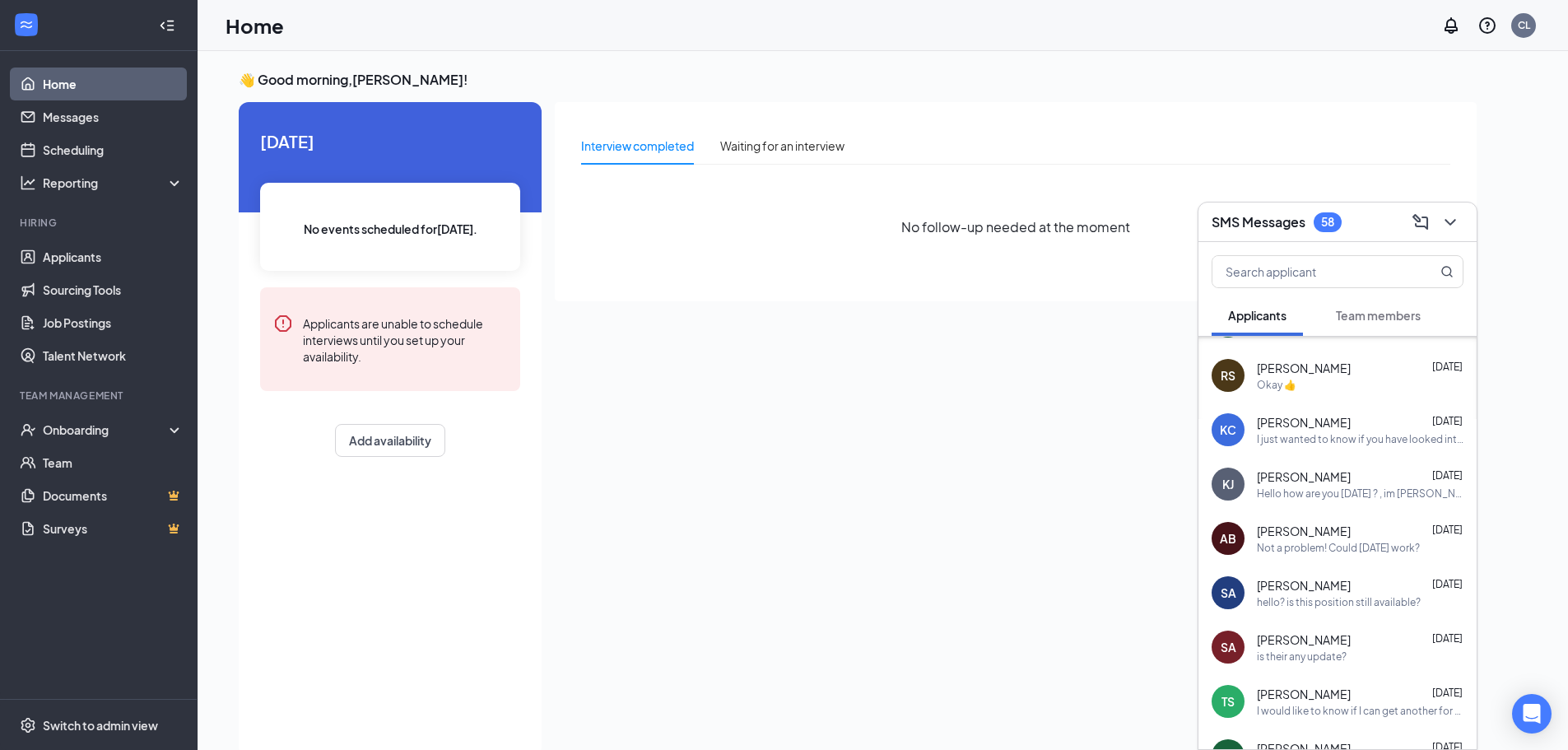
click at [1370, 606] on div "hello? is this position still available?" at bounding box center [1338, 602] width 164 height 14
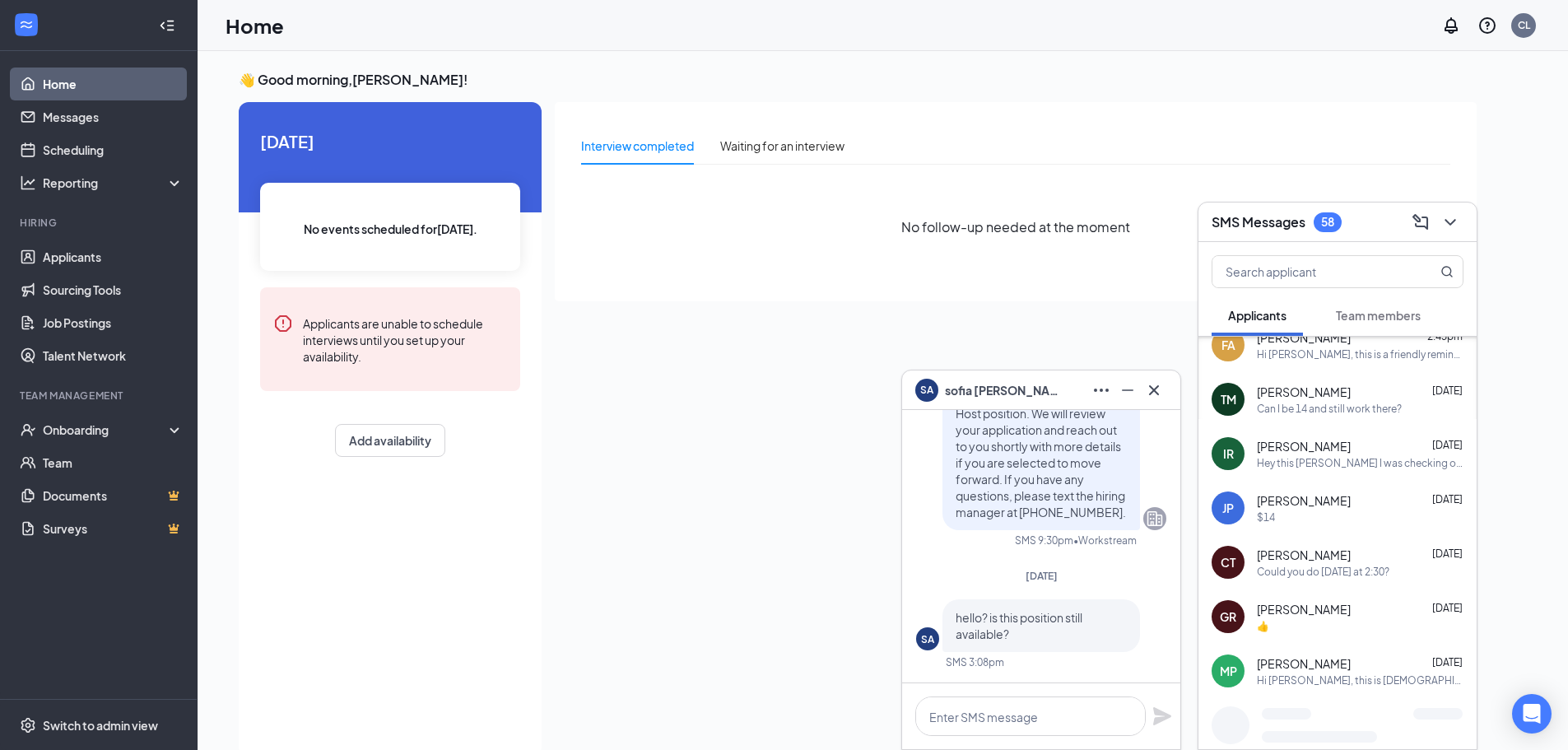
scroll to position [1275, 0]
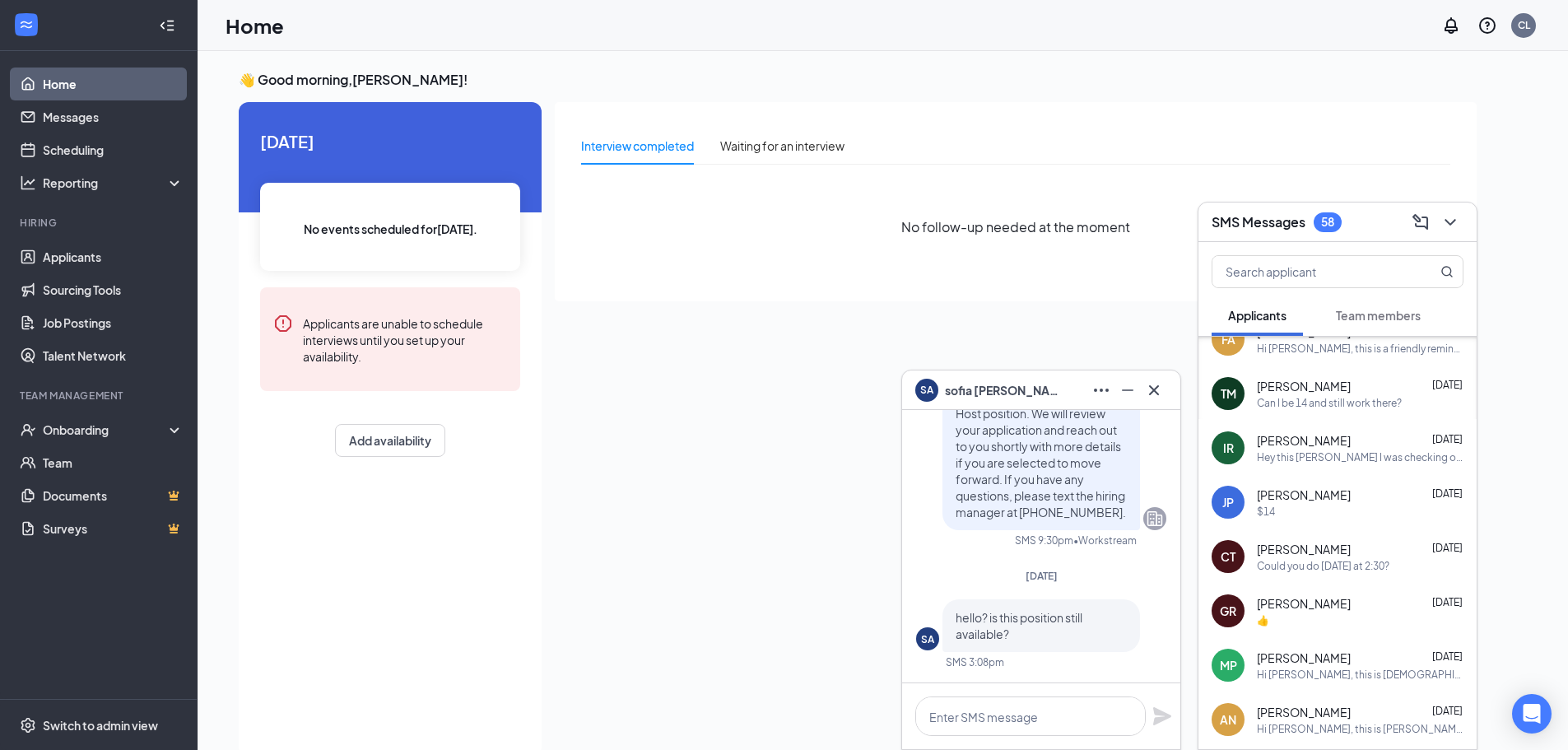
click at [1158, 391] on icon "Cross" at bounding box center [1154, 390] width 20 height 20
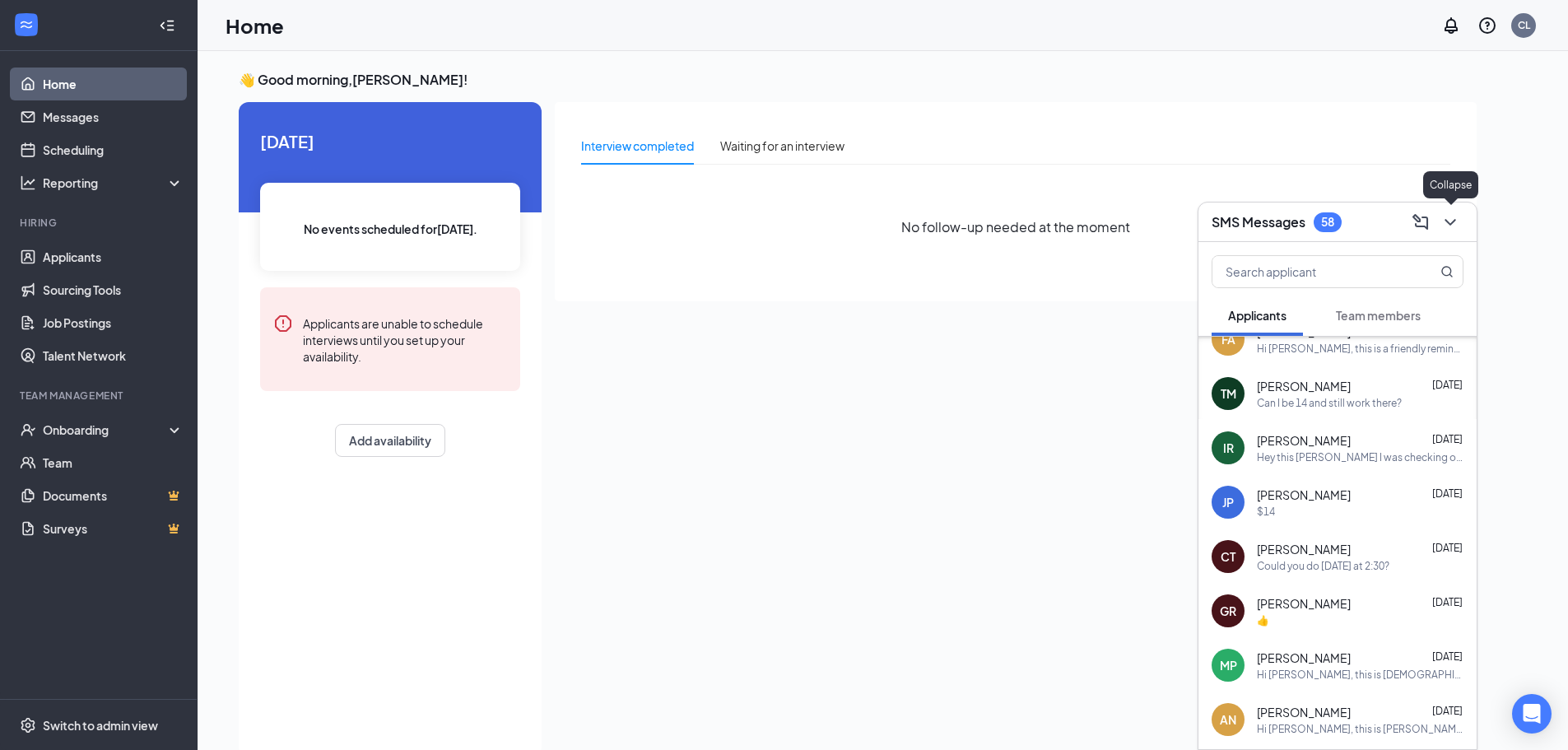
click at [1447, 223] on icon "ChevronDown" at bounding box center [1450, 222] width 20 height 20
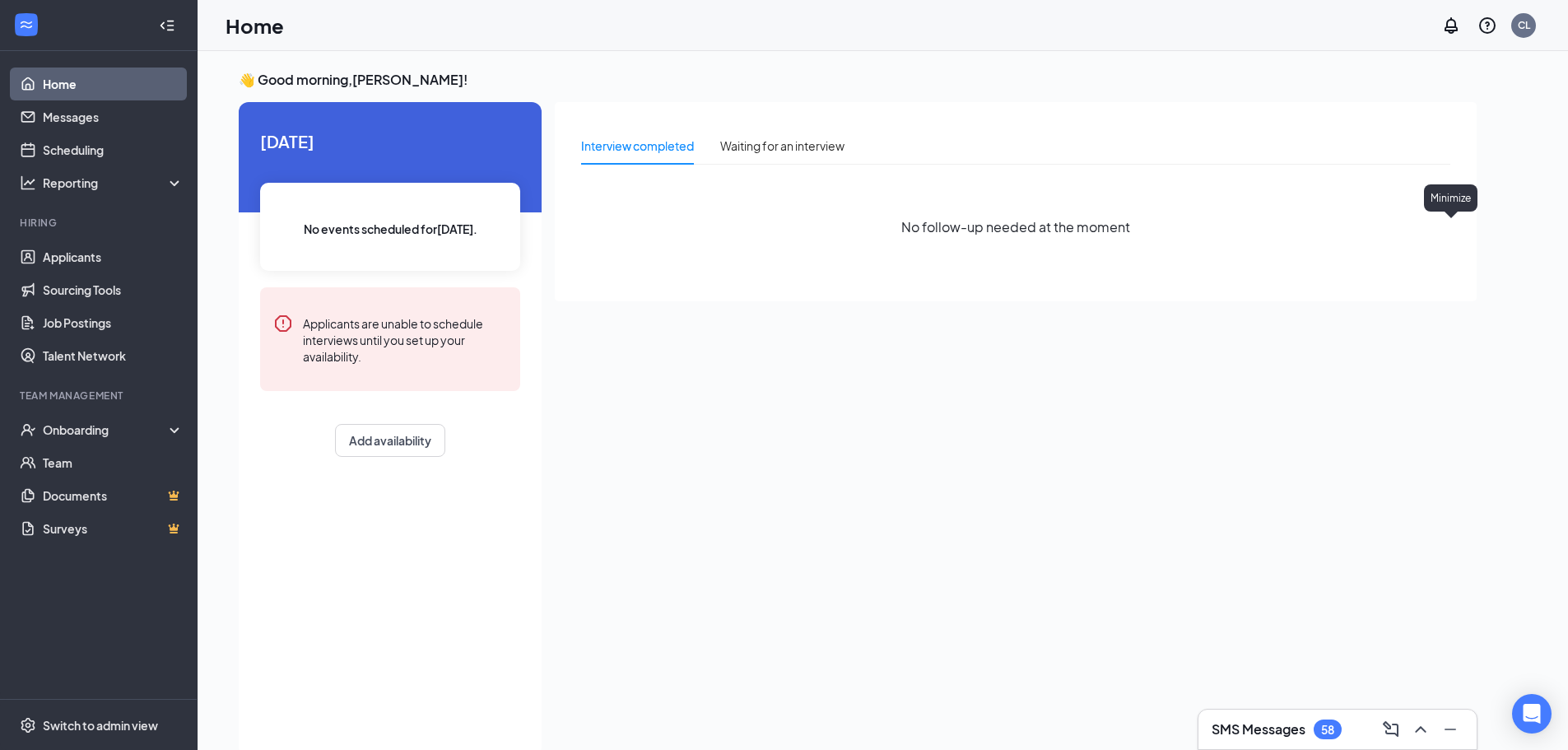
scroll to position [0, 0]
